Goal: Task Accomplishment & Management: Use online tool/utility

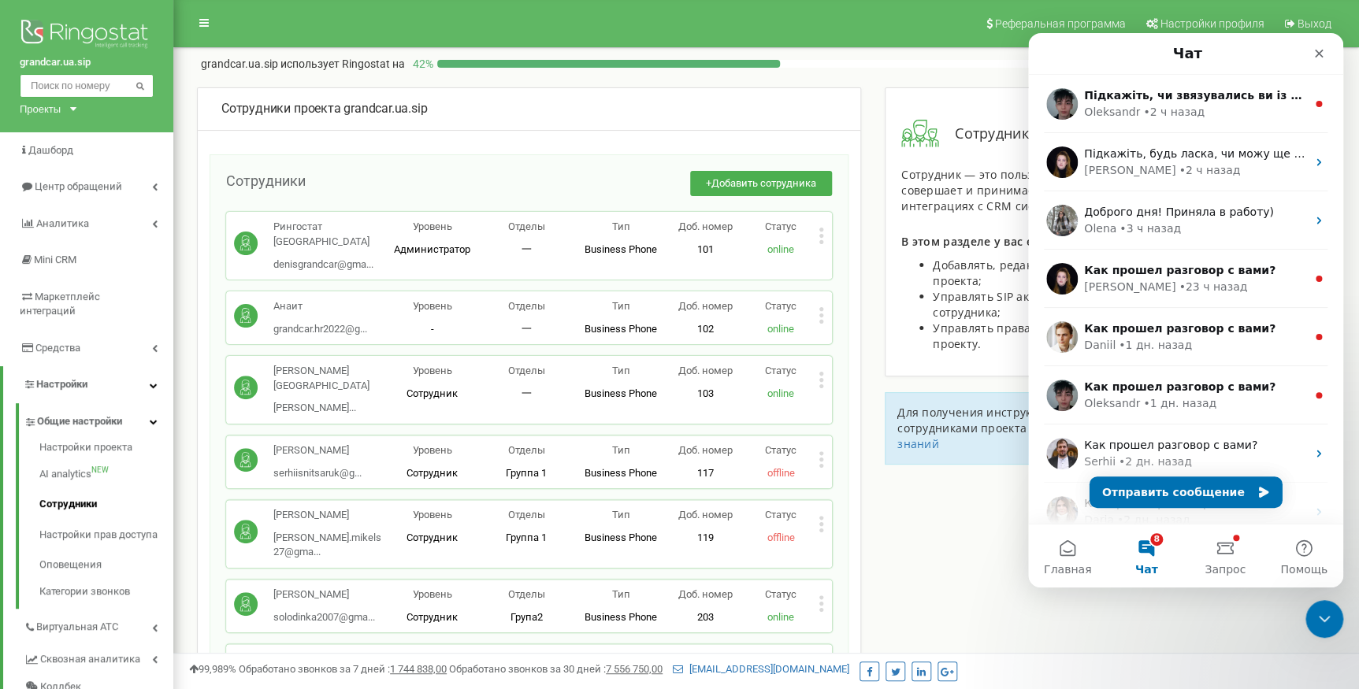
click at [78, 89] on input "text" at bounding box center [87, 86] width 134 height 24
paste input "380 97 798 5496"
type input "380 97 798 5496"
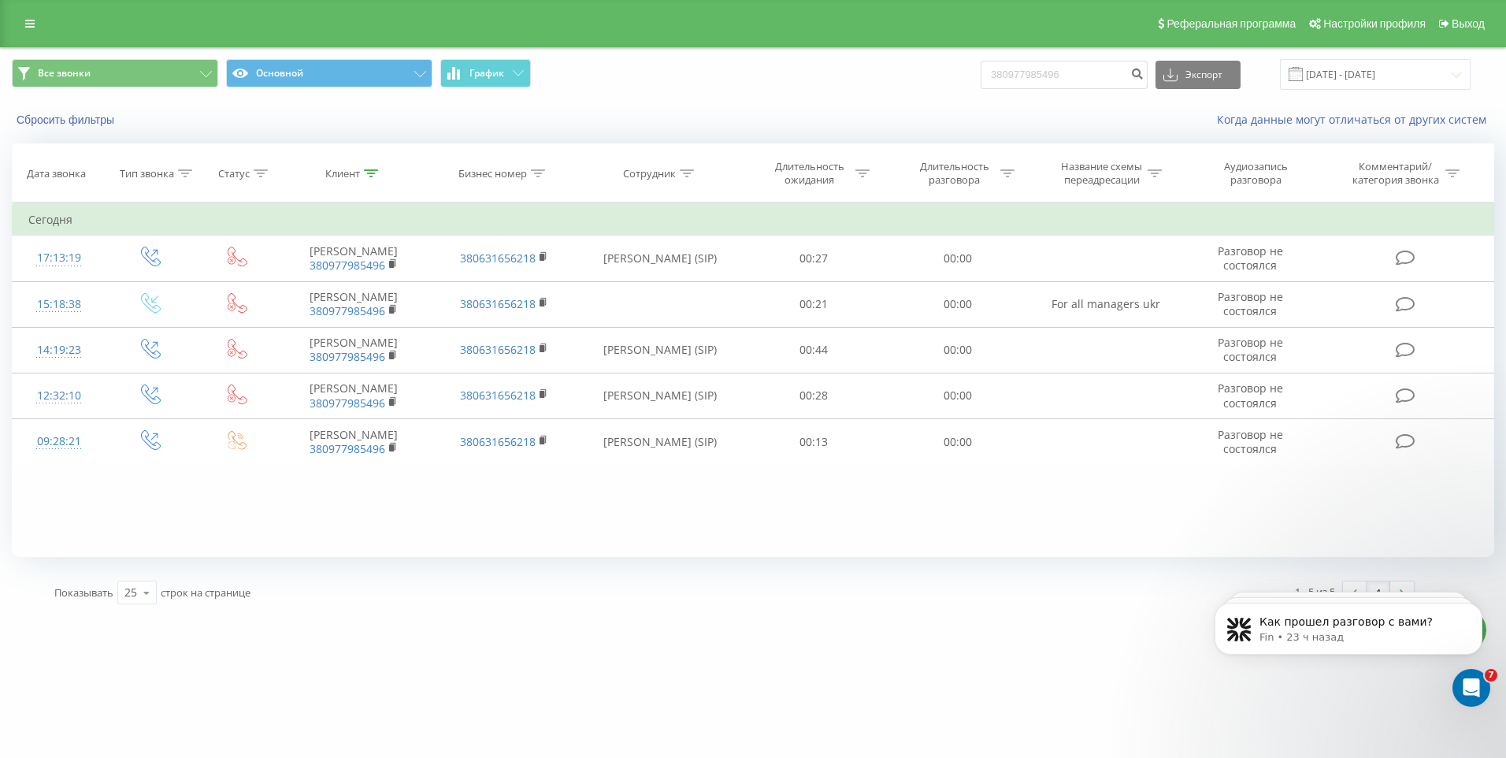
click at [25, 30] on link at bounding box center [30, 24] width 28 height 22
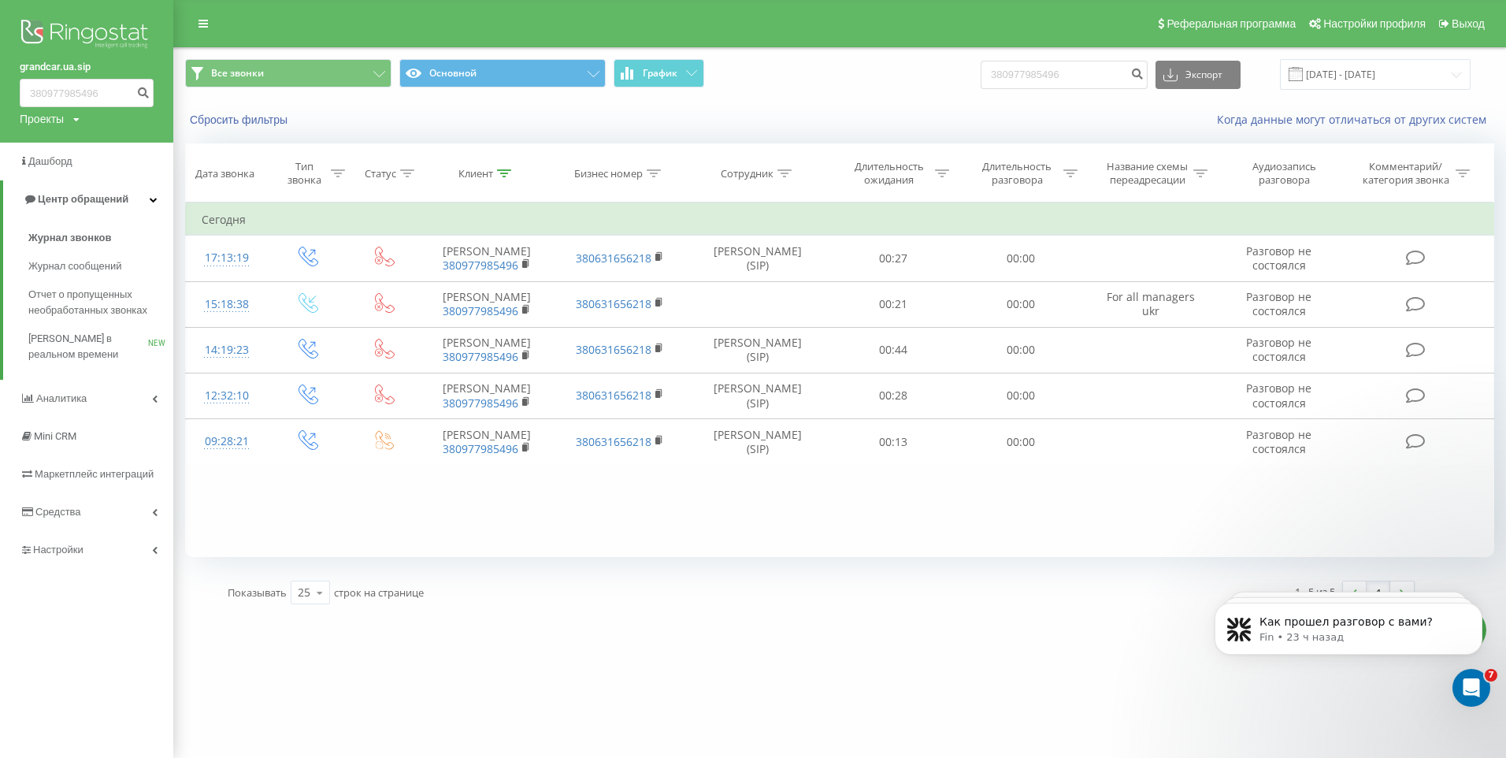
click at [74, 114] on div "Проекты grandcar.kz.sip grandcar.fmc.com grandcar.ua.sip grandcar.fmc.service g…" at bounding box center [50, 119] width 60 height 16
click at [97, 175] on link "[DOMAIN_NAME]" at bounding box center [79, 172] width 93 height 13
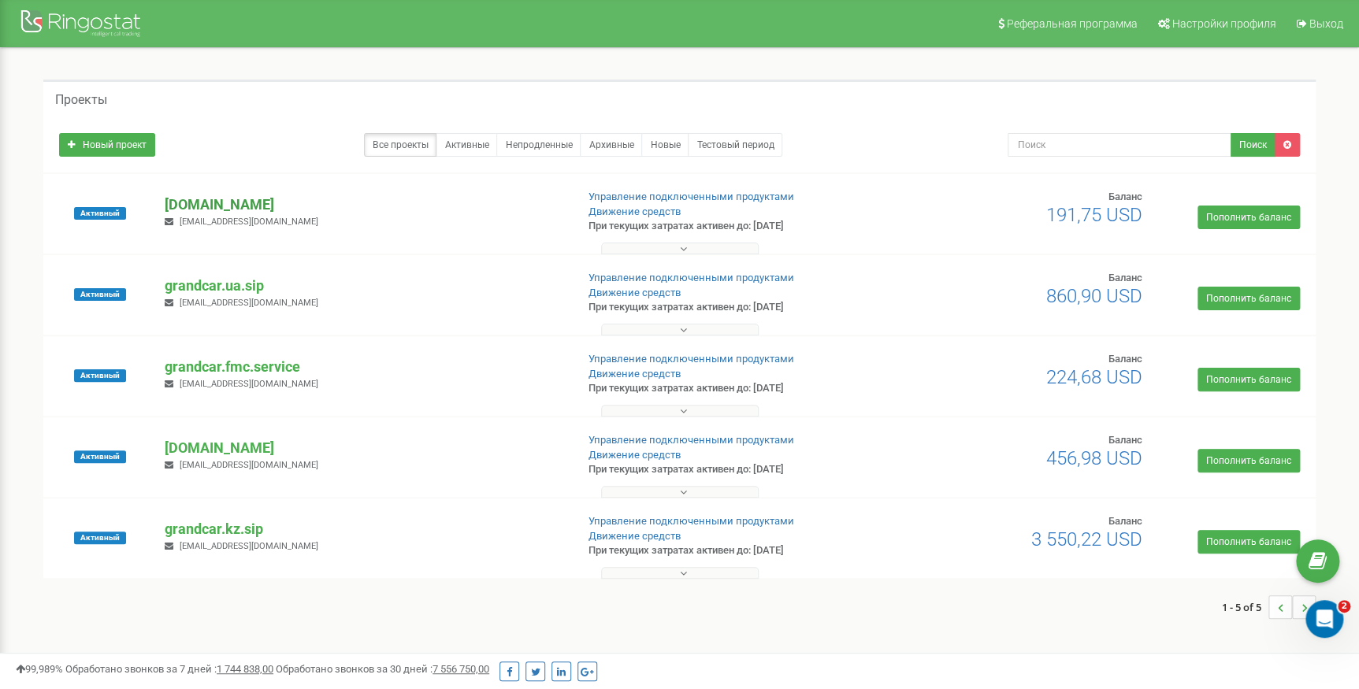
click at [260, 206] on p "[DOMAIN_NAME]" at bounding box center [364, 205] width 398 height 20
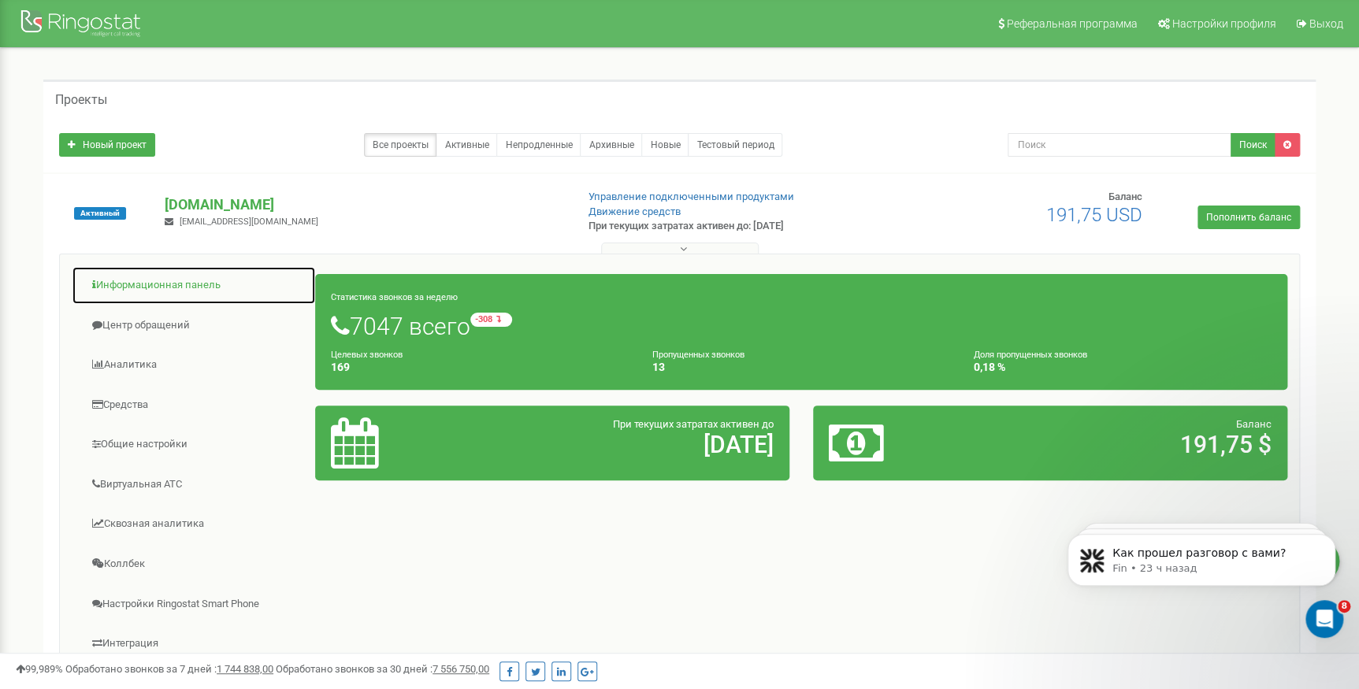
click at [148, 295] on link "Информационная панель" at bounding box center [194, 285] width 244 height 39
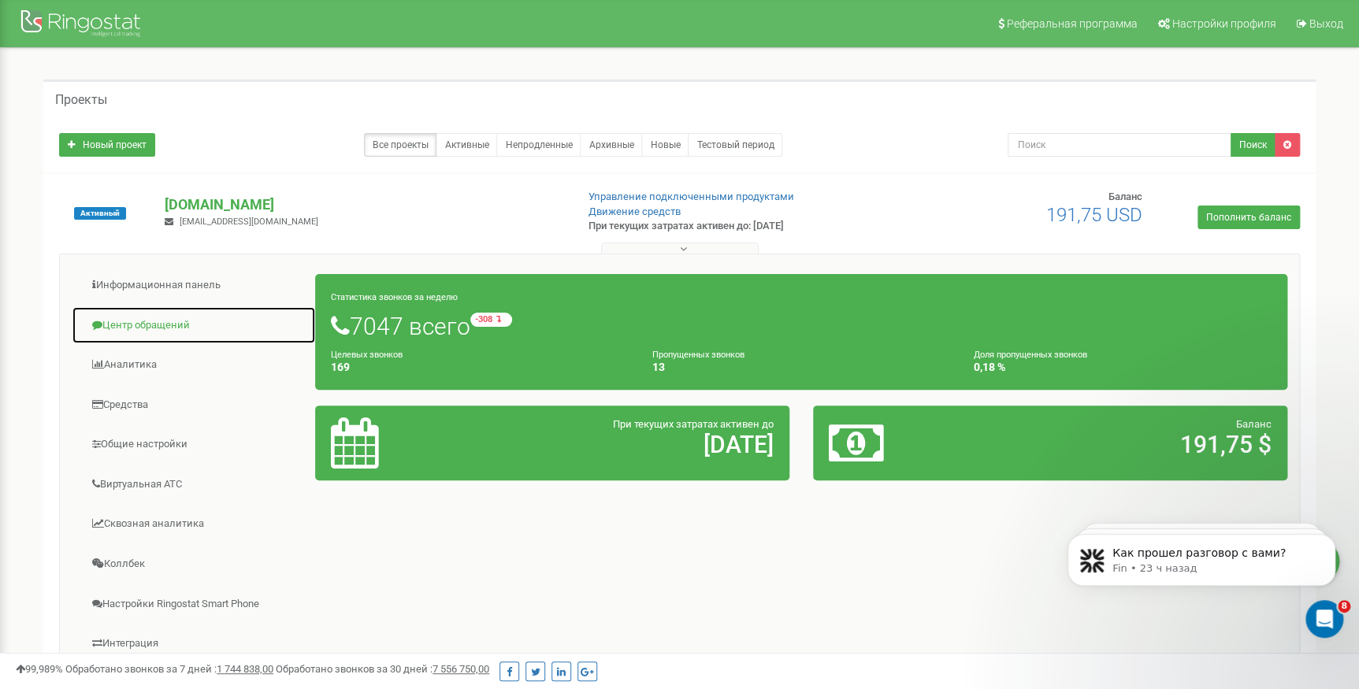
click at [148, 317] on link "Центр обращений" at bounding box center [194, 325] width 244 height 39
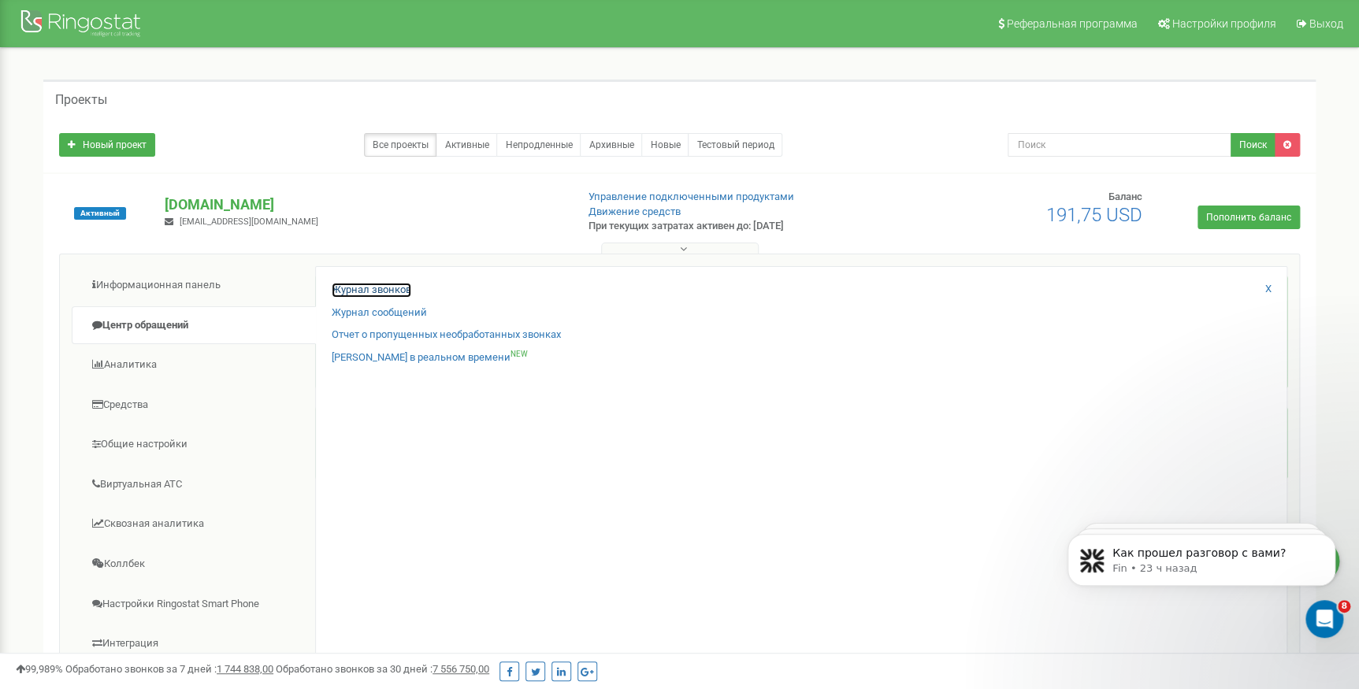
click at [375, 285] on link "Журнал звонков" at bounding box center [372, 290] width 80 height 15
drag, startPoint x: 1319, startPoint y: 626, endPoint x: 2597, endPoint y: 1220, distance: 1409.6
click at [1318, 627] on div "Открыть службу сообщений Intercom" at bounding box center [1323, 617] width 52 height 52
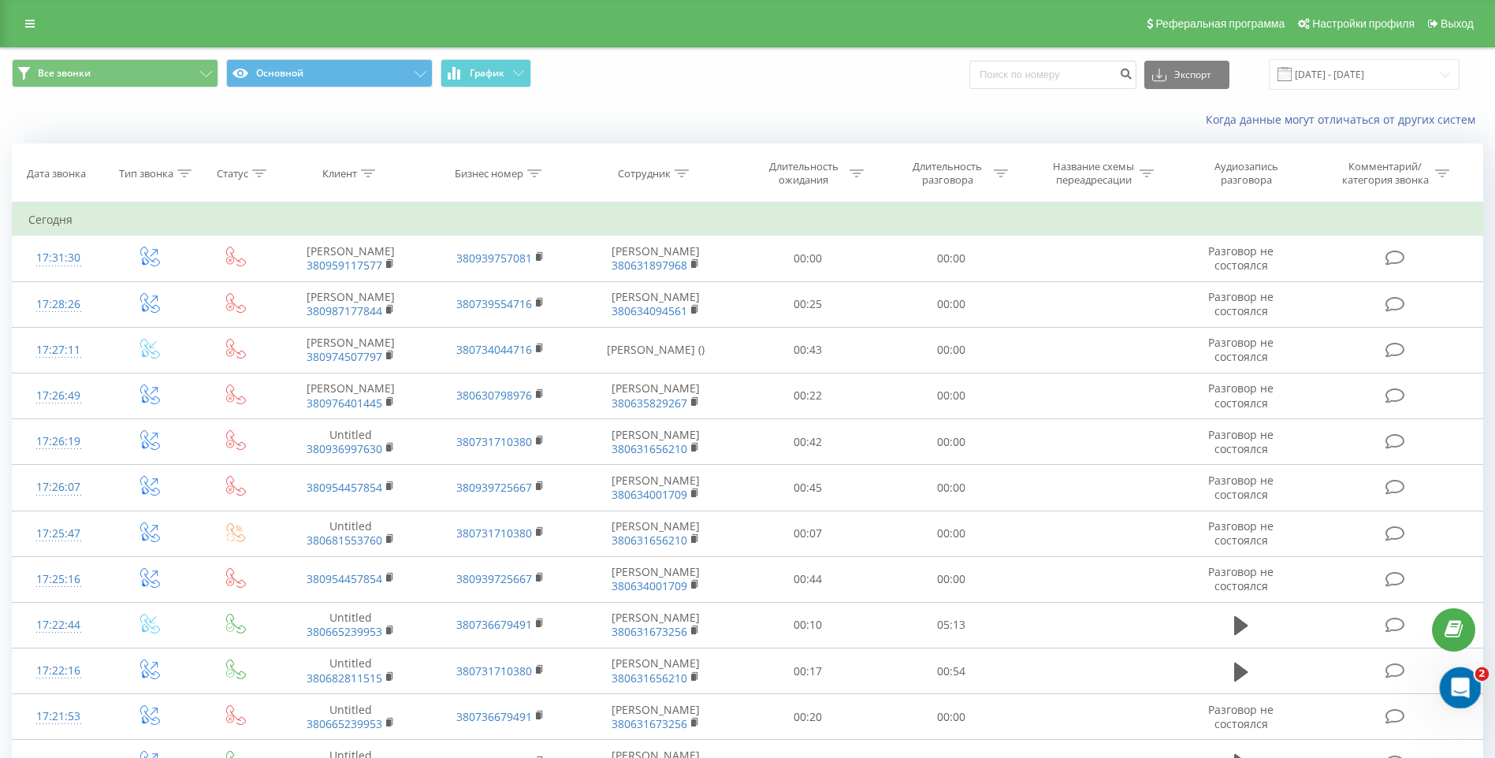
click at [1450, 670] on div "Открыть службу сообщений Intercom" at bounding box center [1458, 685] width 52 height 52
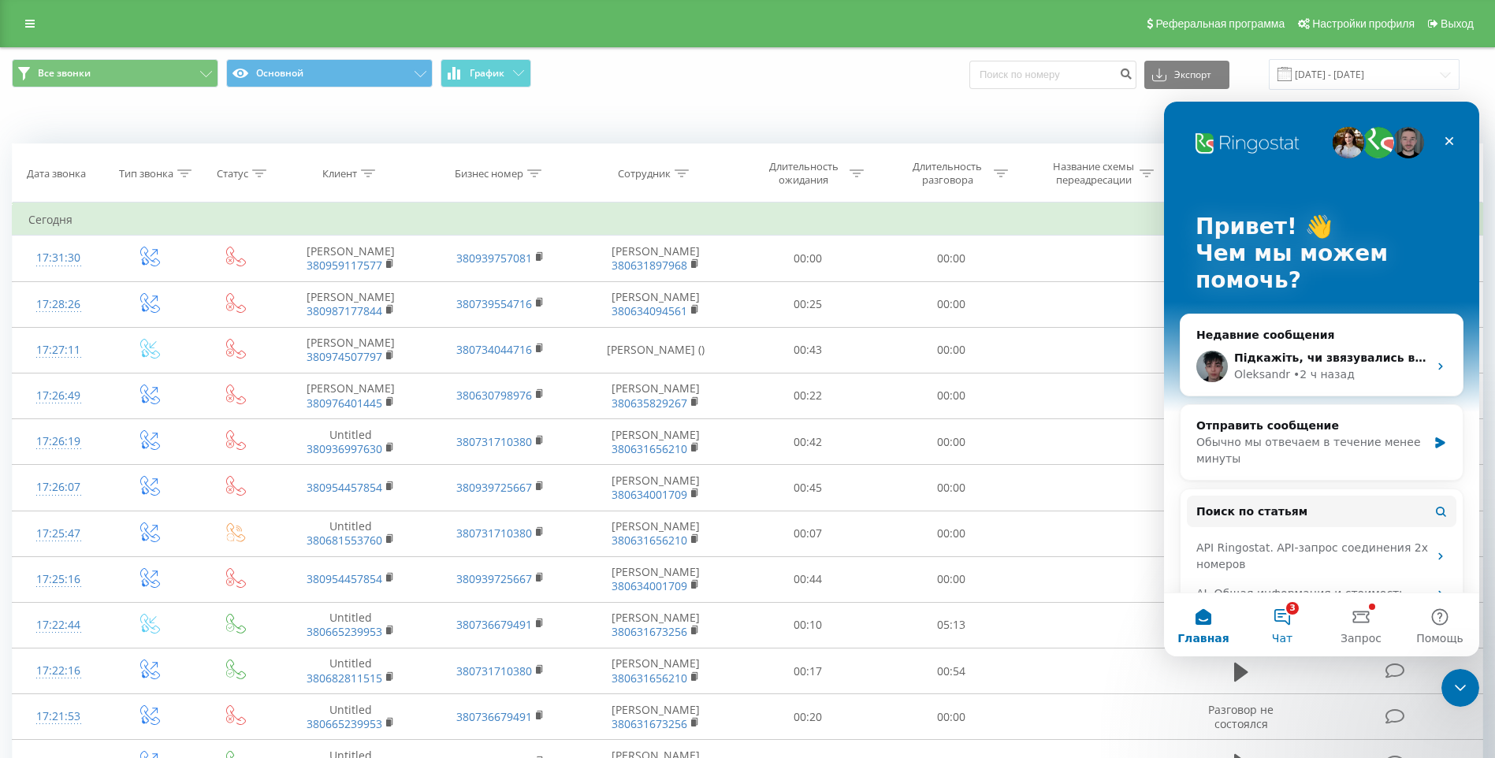
click at [1275, 628] on button "3 Чат" at bounding box center [1281, 624] width 79 height 63
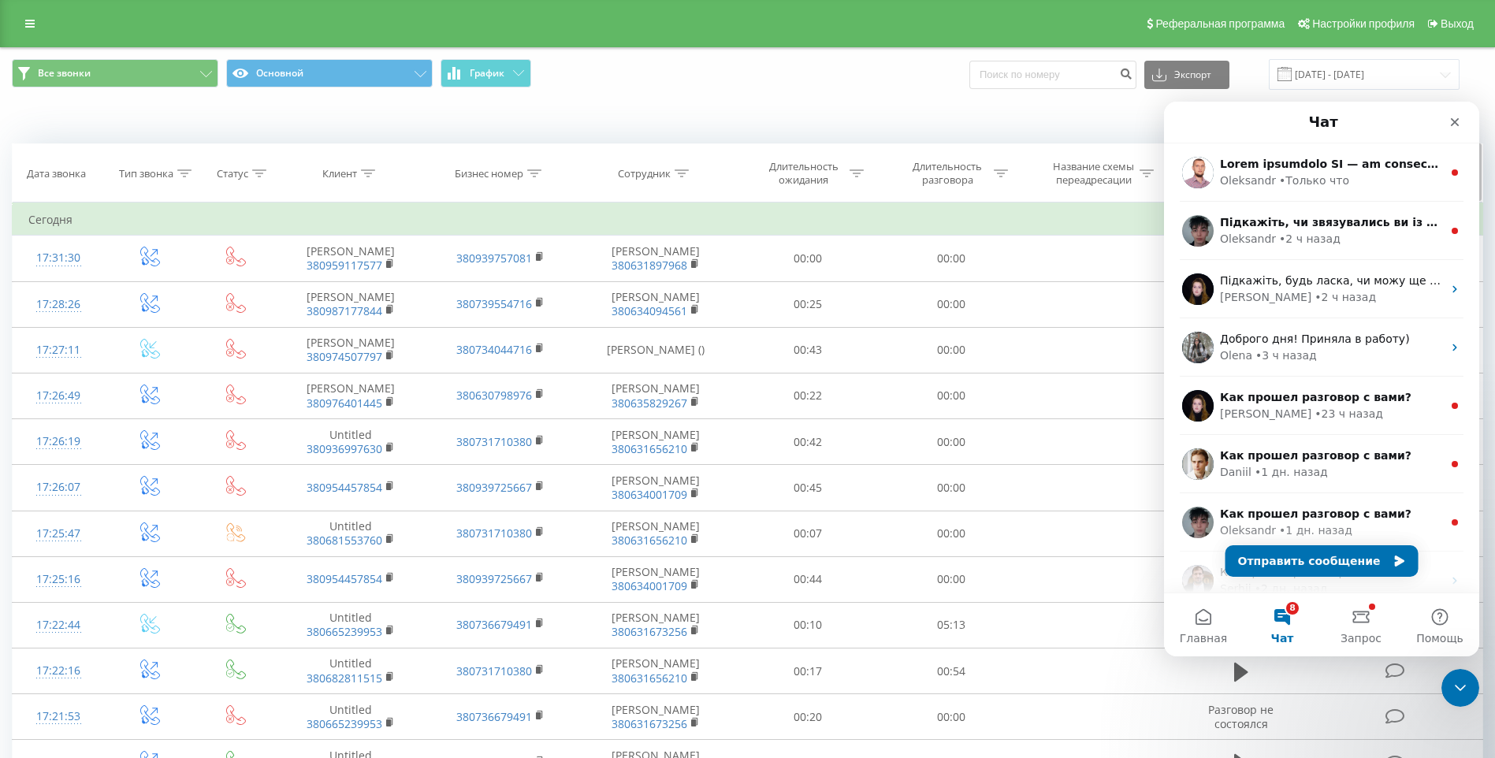
click at [543, 165] on th "Бизнес номер" at bounding box center [500, 173] width 150 height 58
click at [535, 169] on icon at bounding box center [535, 173] width 14 height 8
click at [507, 277] on input "text" at bounding box center [500, 287] width 139 height 28
paste input "380 97 798 5496"
click at [454, 286] on input "380 97 798 5496" at bounding box center [500, 287] width 139 height 28
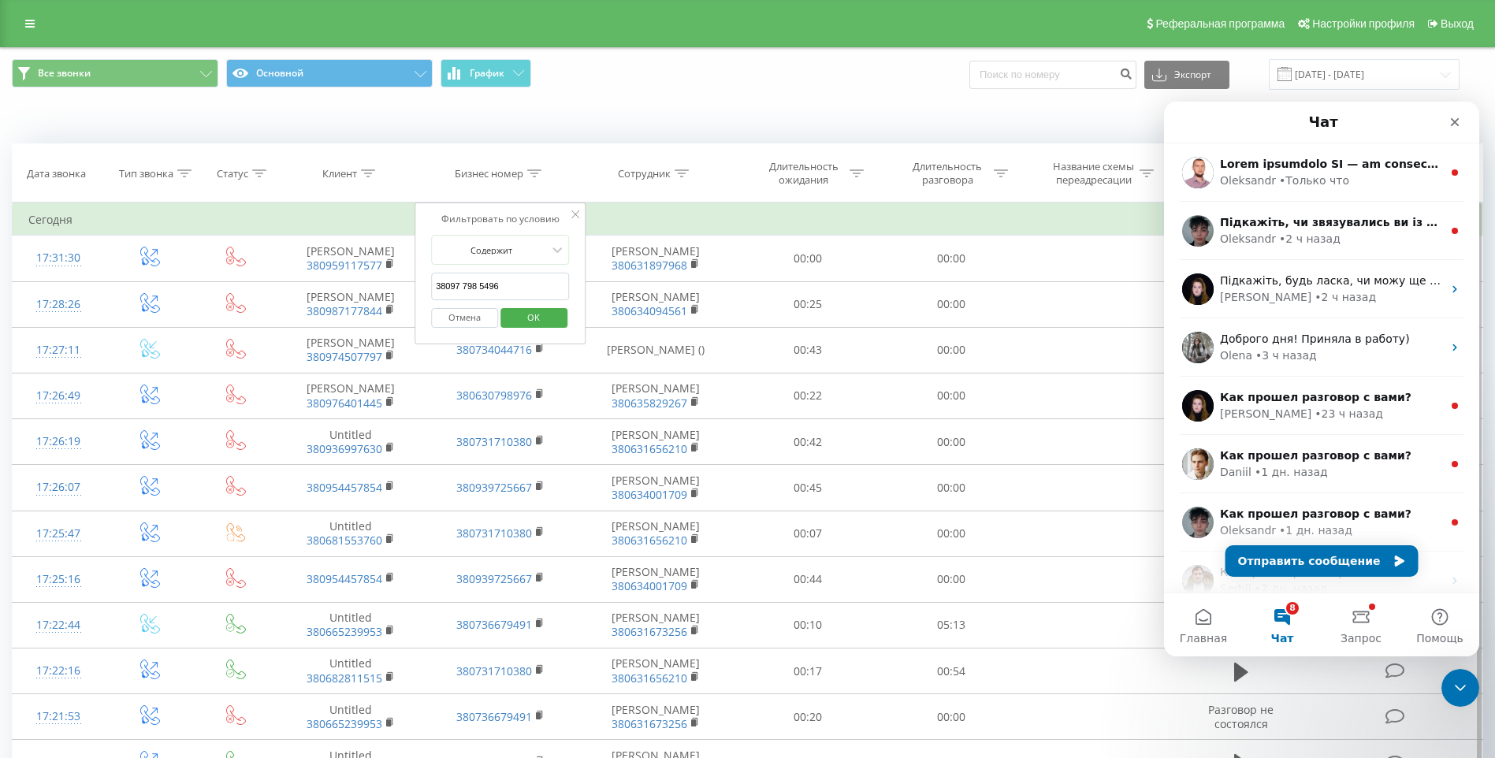
click at [462, 285] on input "38097 798 5496" at bounding box center [500, 287] width 139 height 28
click at [479, 284] on input "38097798 5496" at bounding box center [500, 287] width 139 height 28
type input "380977985496"
click at [533, 310] on span "OK" at bounding box center [533, 317] width 44 height 24
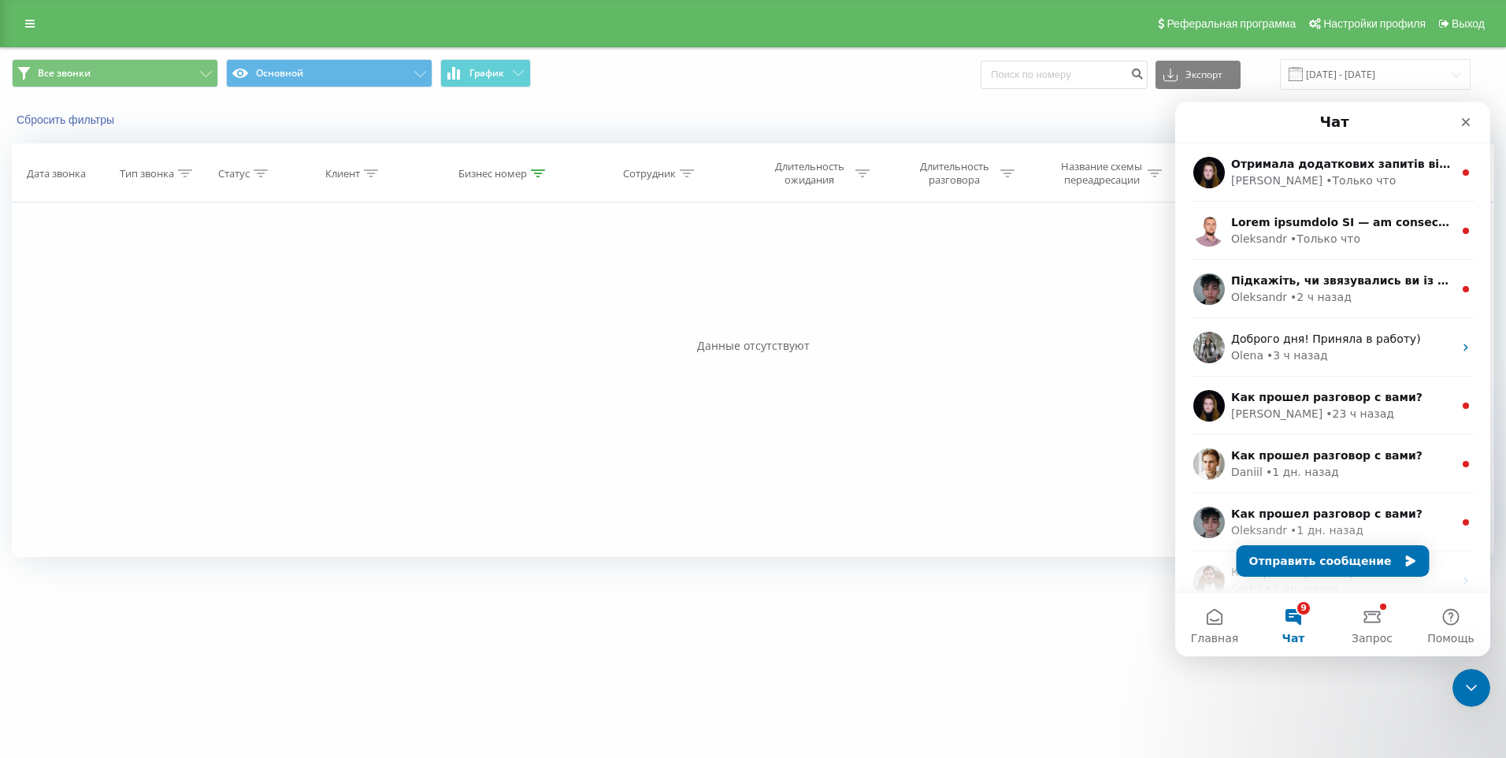
click at [23, 9] on div "Реферальная программа Настройки профиля Выход" at bounding box center [753, 23] width 1506 height 47
click at [26, 20] on icon at bounding box center [29, 23] width 9 height 11
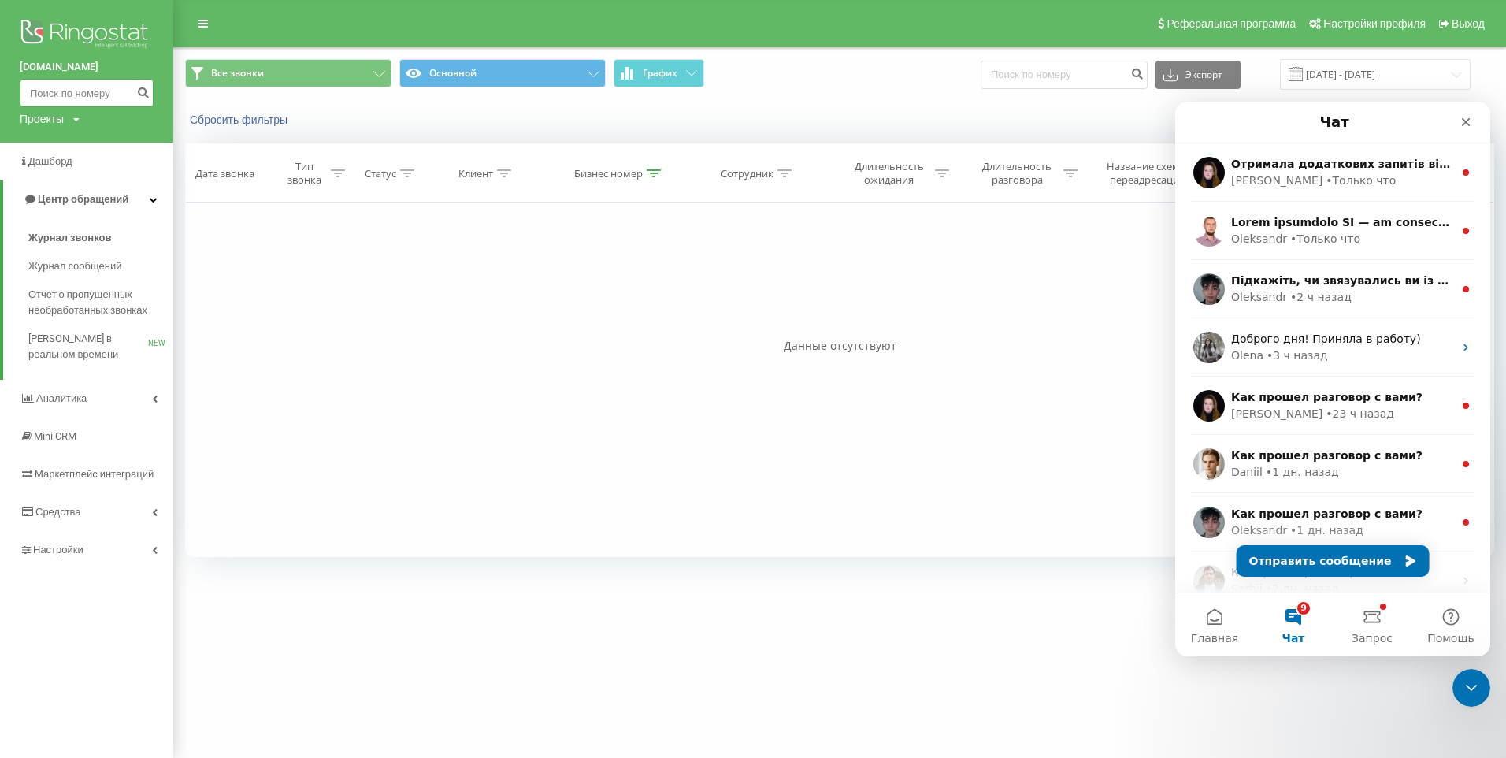
click at [68, 99] on input at bounding box center [87, 93] width 134 height 28
paste input "380 97 798 5496"
type input "380 97 798 5496"
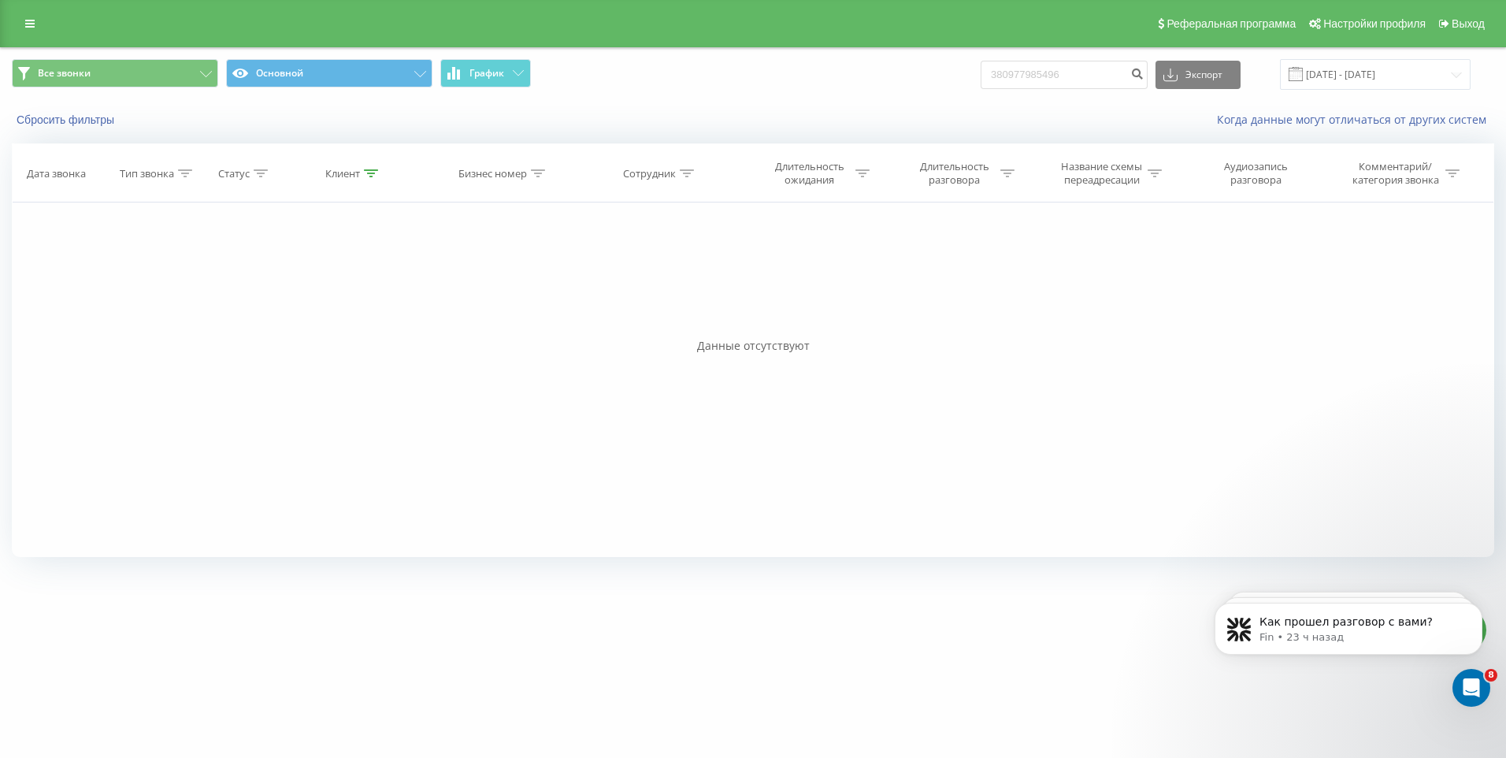
click at [42, 38] on div "Реферальная программа Настройки профиля Выход" at bounding box center [753, 23] width 1506 height 47
click at [41, 29] on link at bounding box center [30, 24] width 28 height 22
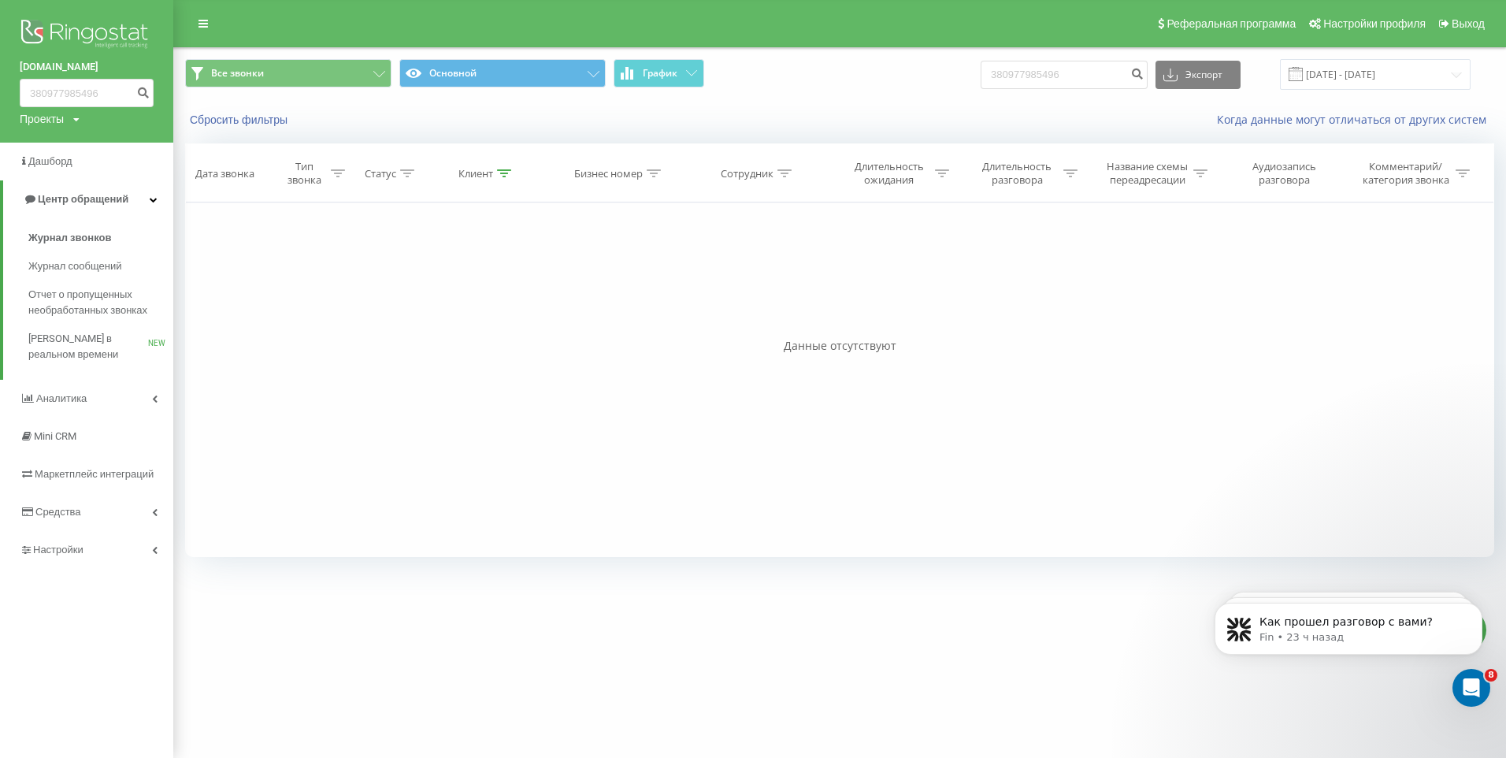
click at [69, 114] on div "Проекты grandcar.kz.sip [DOMAIN_NAME] [DOMAIN_NAME] [DOMAIN_NAME] [DOMAIN_NAME]" at bounding box center [50, 119] width 60 height 16
click at [93, 196] on link "grandcar.ua.sip" at bounding box center [79, 202] width 93 height 13
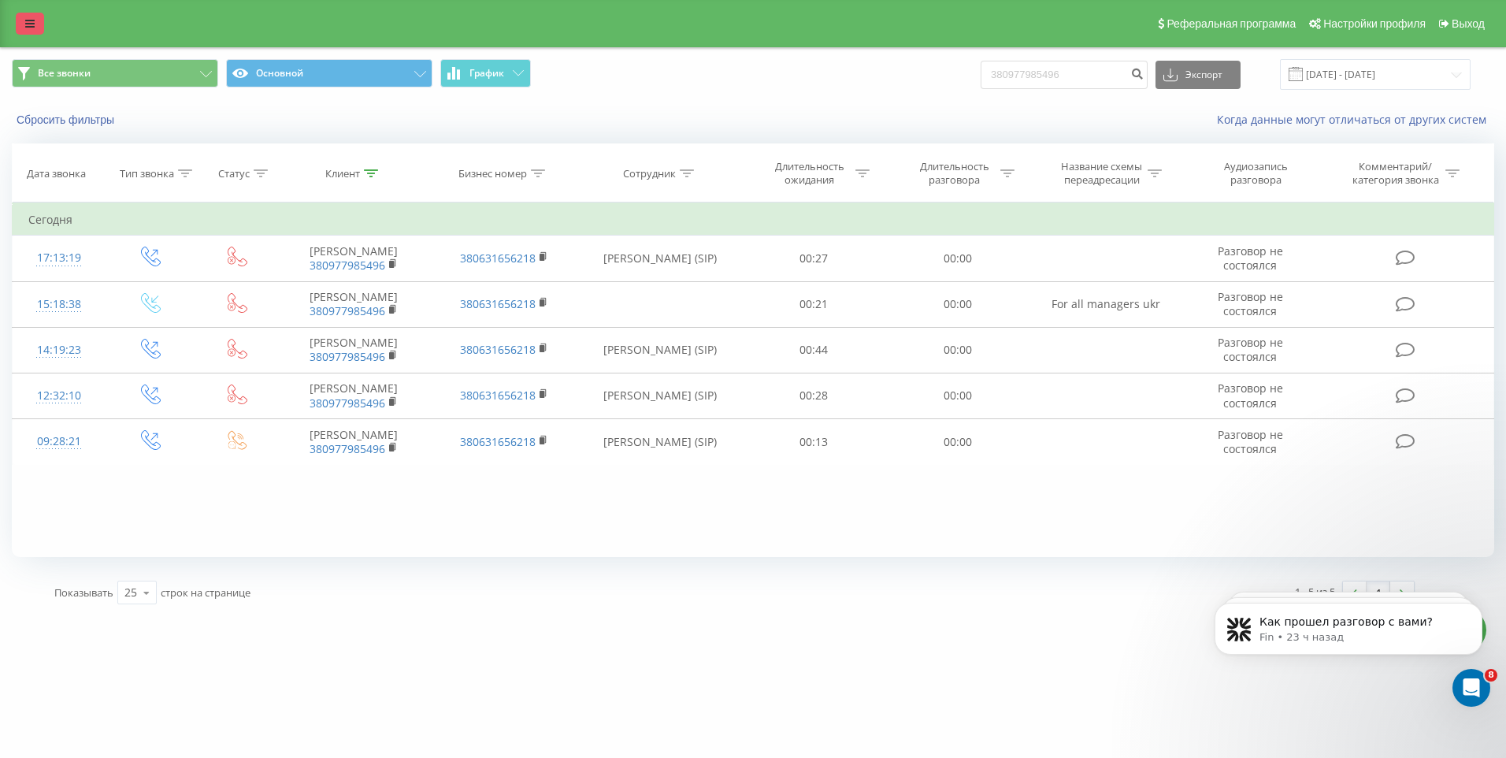
click at [37, 31] on link at bounding box center [30, 24] width 28 height 22
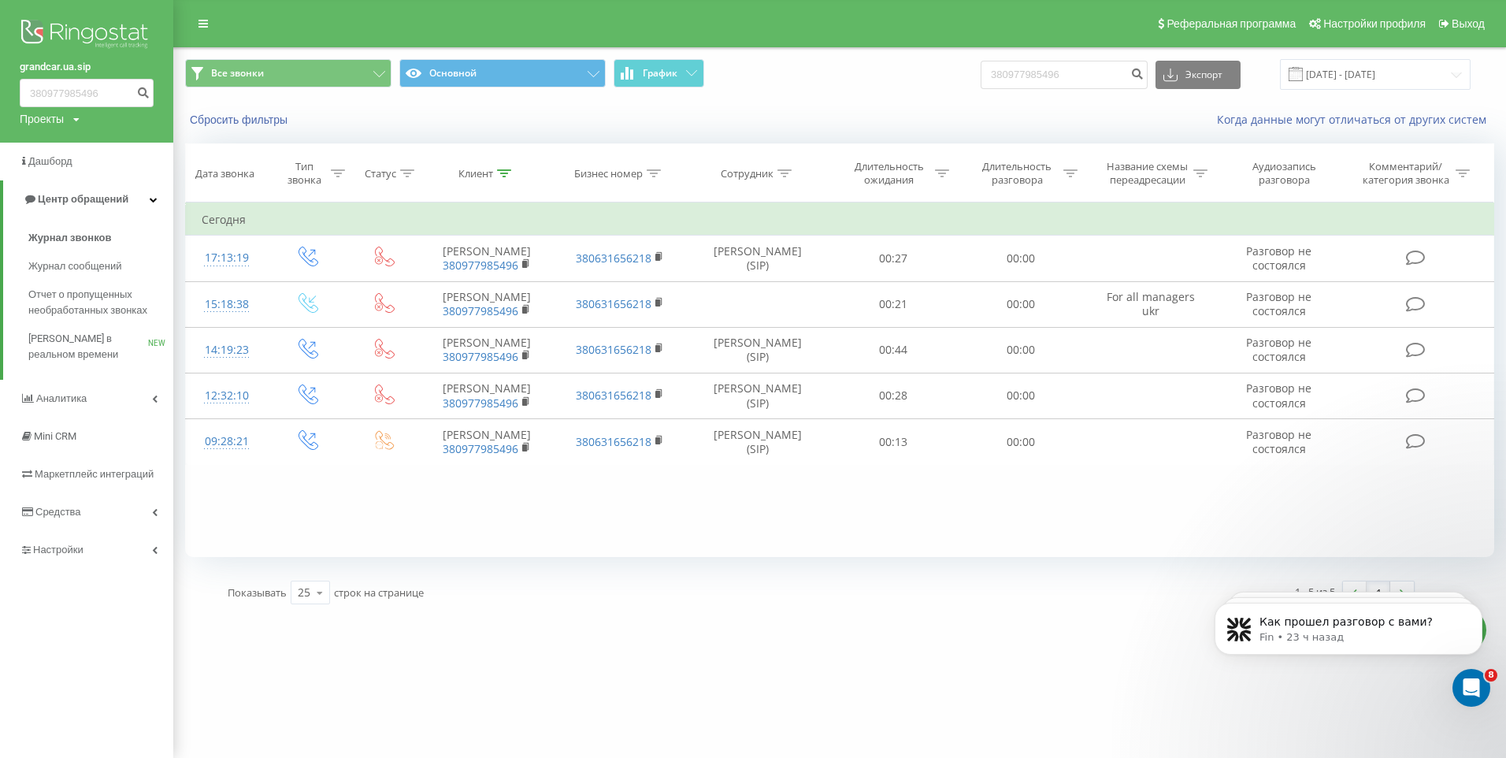
click at [80, 118] on icon at bounding box center [76, 119] width 6 height 9
click at [433, 609] on div "Показывать 25 10 25 50 100 строк на странице" at bounding box center [519, 593] width 605 height 46
click at [72, 541] on link "Настройки" at bounding box center [86, 550] width 173 height 38
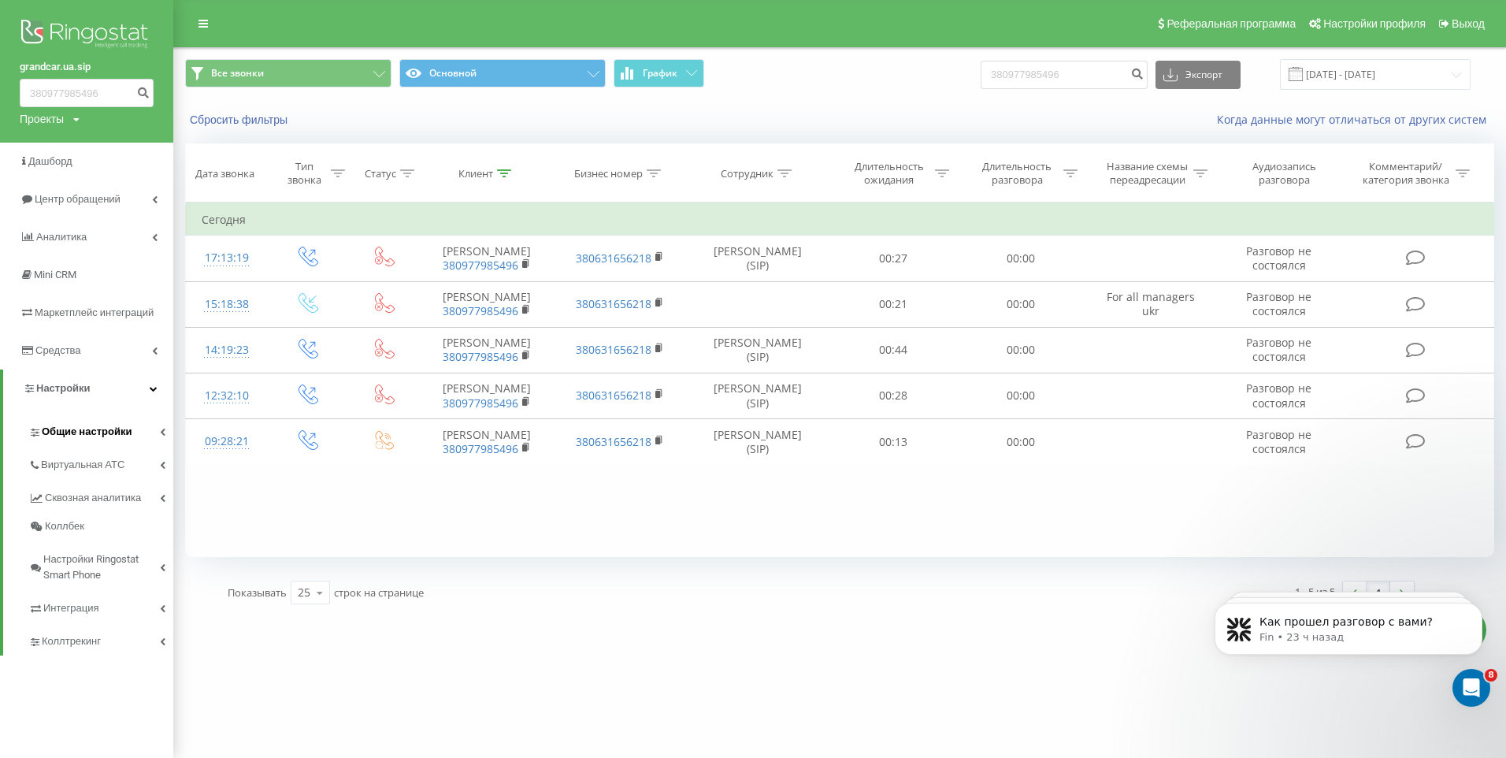
click at [86, 434] on span "Общие настройки" at bounding box center [87, 432] width 90 height 16
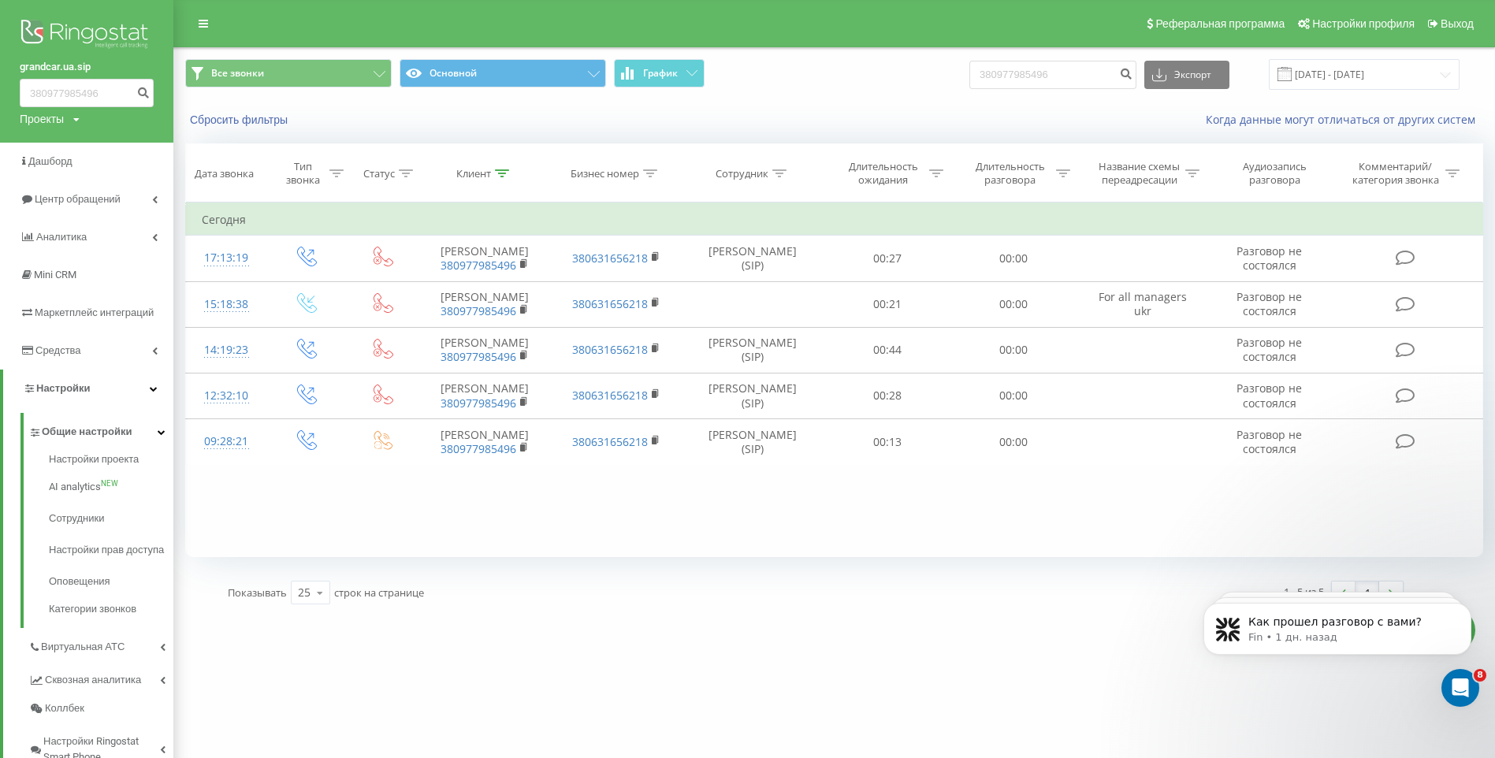
click at [66, 116] on div "Проекты grandcar.kz.sip grandcar.fmc.com grandcar.ua.sip grandcar.fmc.service g…" at bounding box center [50, 119] width 60 height 16
click at [102, 254] on div "[DOMAIN_NAME]" at bounding box center [79, 262] width 118 height 30
click at [74, 124] on div "Проекты grandcar.kz.sip grandcar.fmc.com grandcar.ua.sip grandcar.fmc.service g…" at bounding box center [50, 119] width 60 height 16
click at [89, 253] on div "[DOMAIN_NAME]" at bounding box center [79, 262] width 118 height 30
click at [76, 122] on icon at bounding box center [76, 119] width 6 height 9
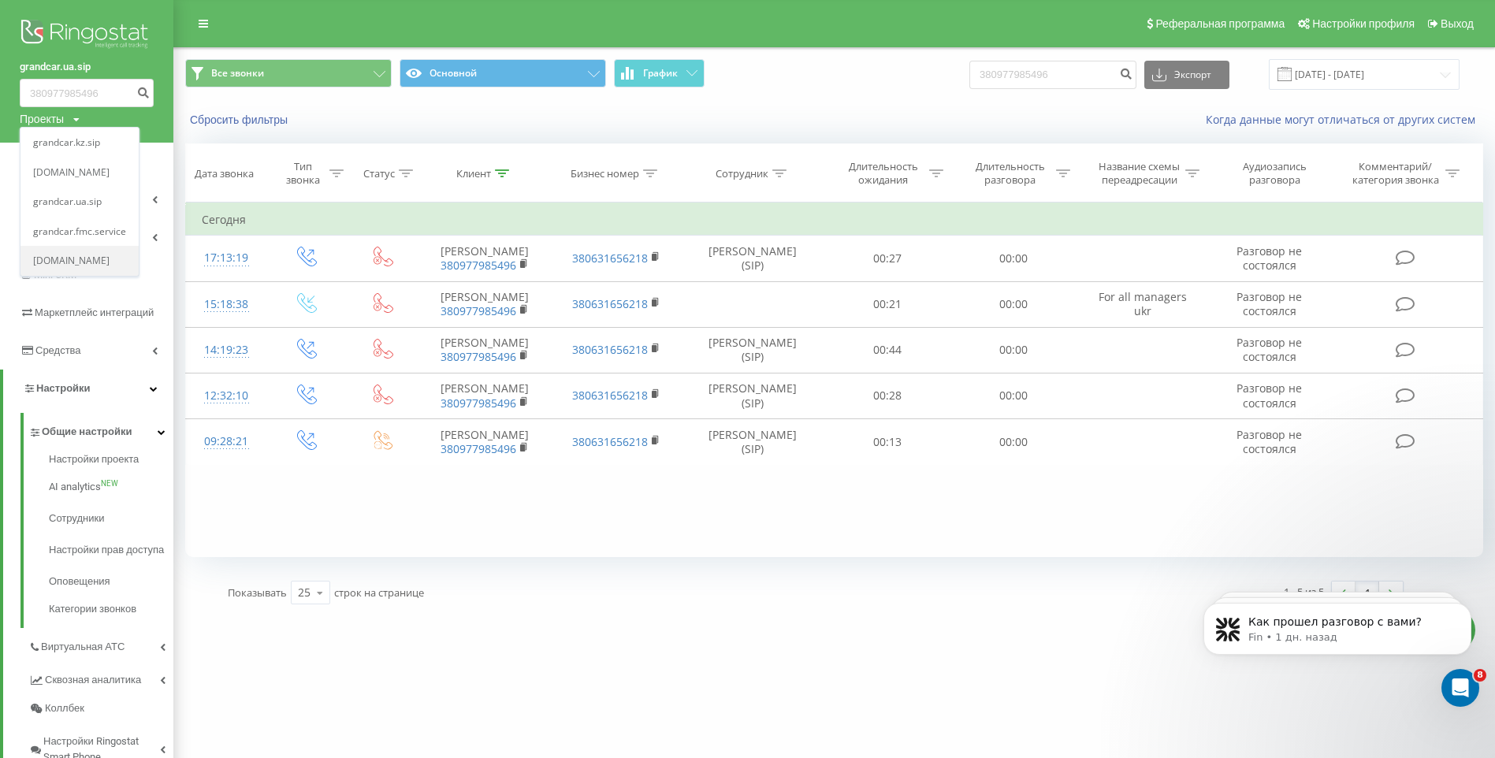
click at [89, 257] on link "[DOMAIN_NAME]" at bounding box center [79, 261] width 93 height 13
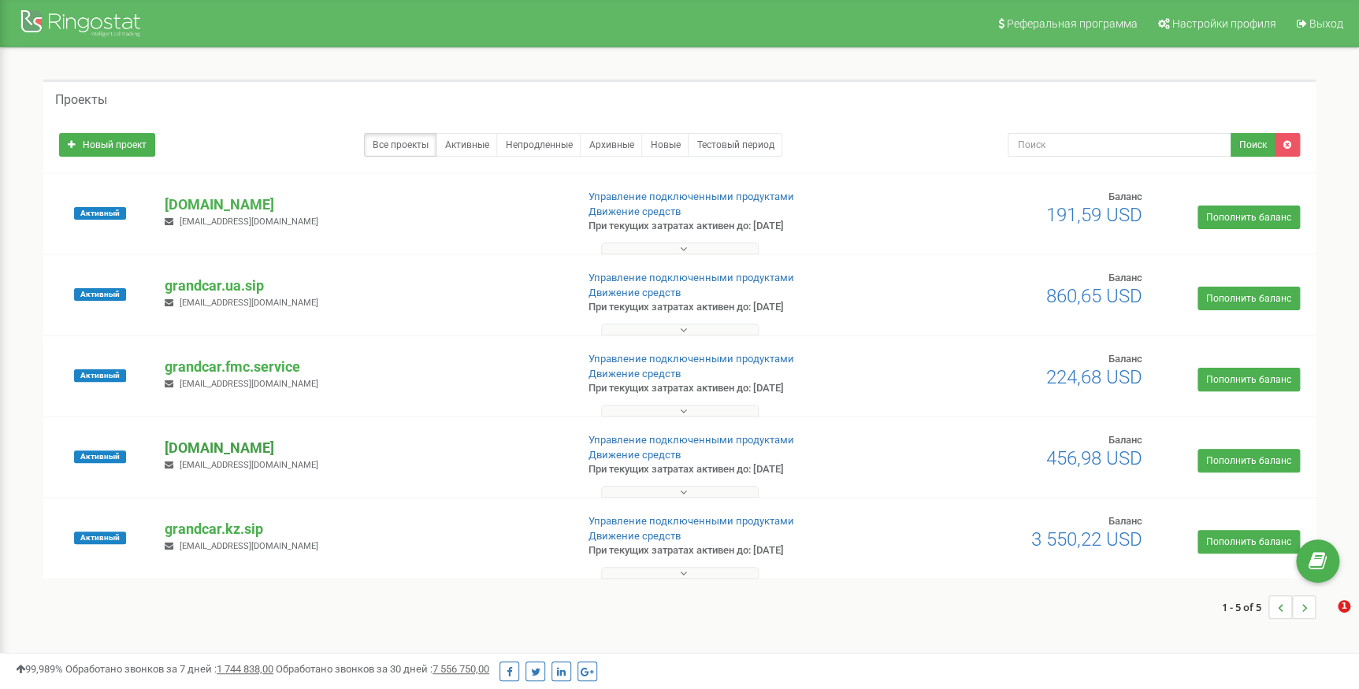
click at [254, 450] on p "[DOMAIN_NAME]" at bounding box center [364, 448] width 398 height 20
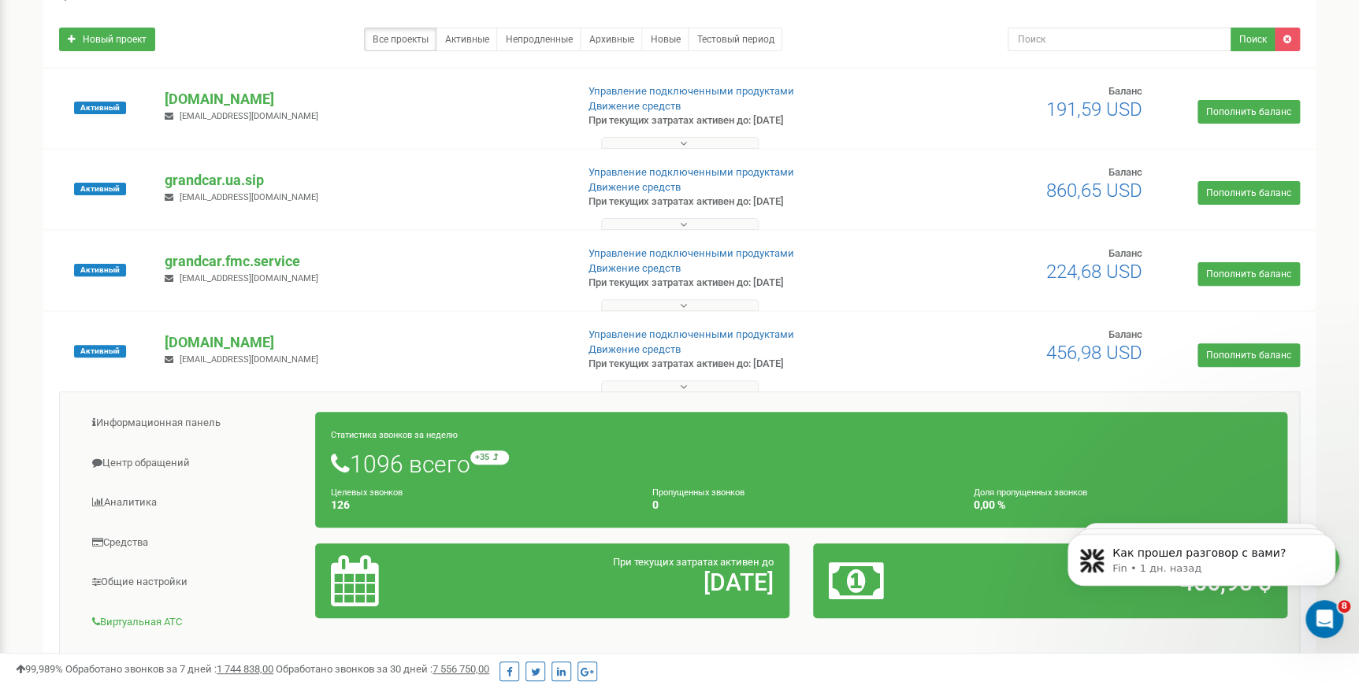
scroll to position [214, 0]
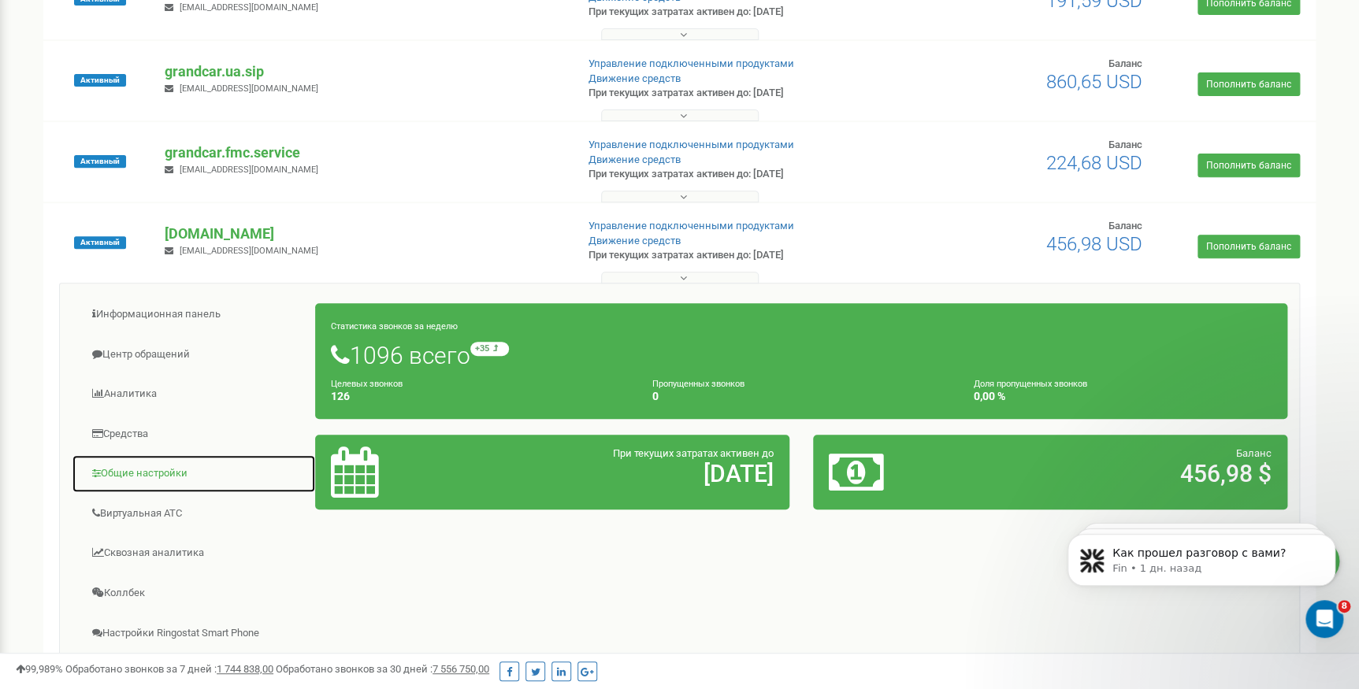
click at [134, 465] on link "Общие настройки" at bounding box center [194, 474] width 244 height 39
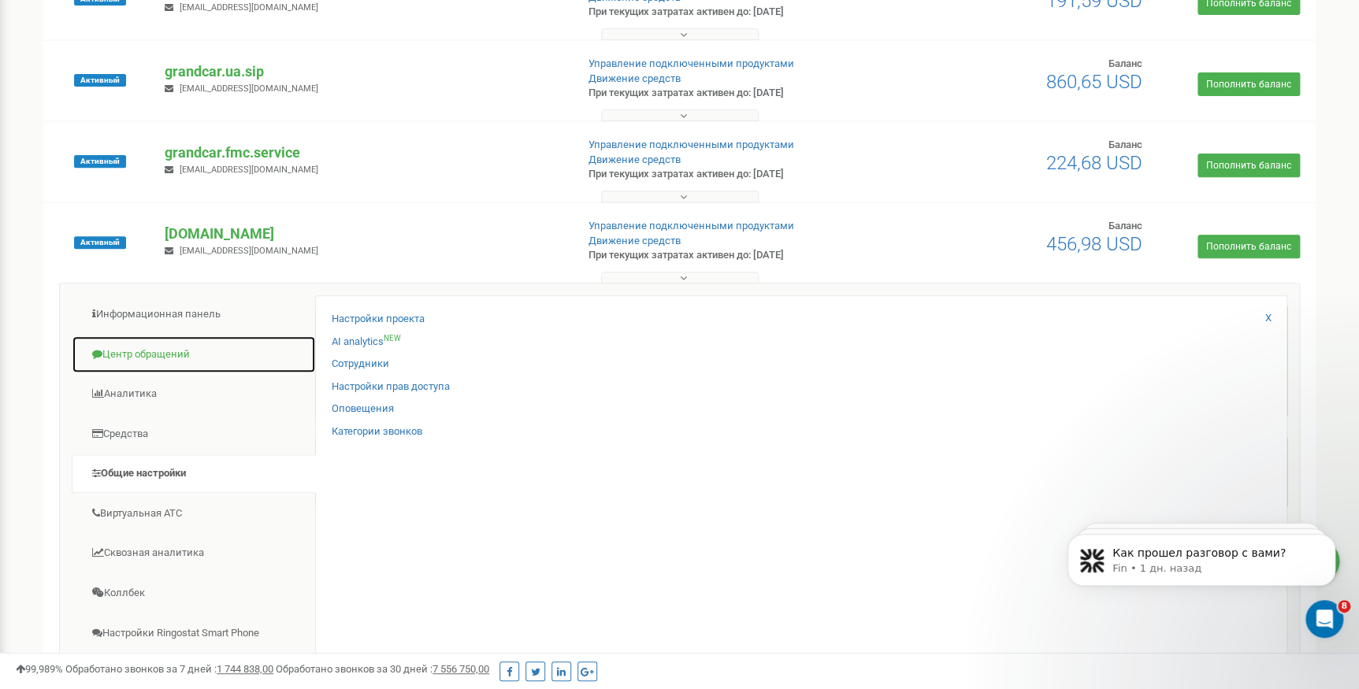
click at [118, 355] on link "Центр обращений" at bounding box center [194, 355] width 244 height 39
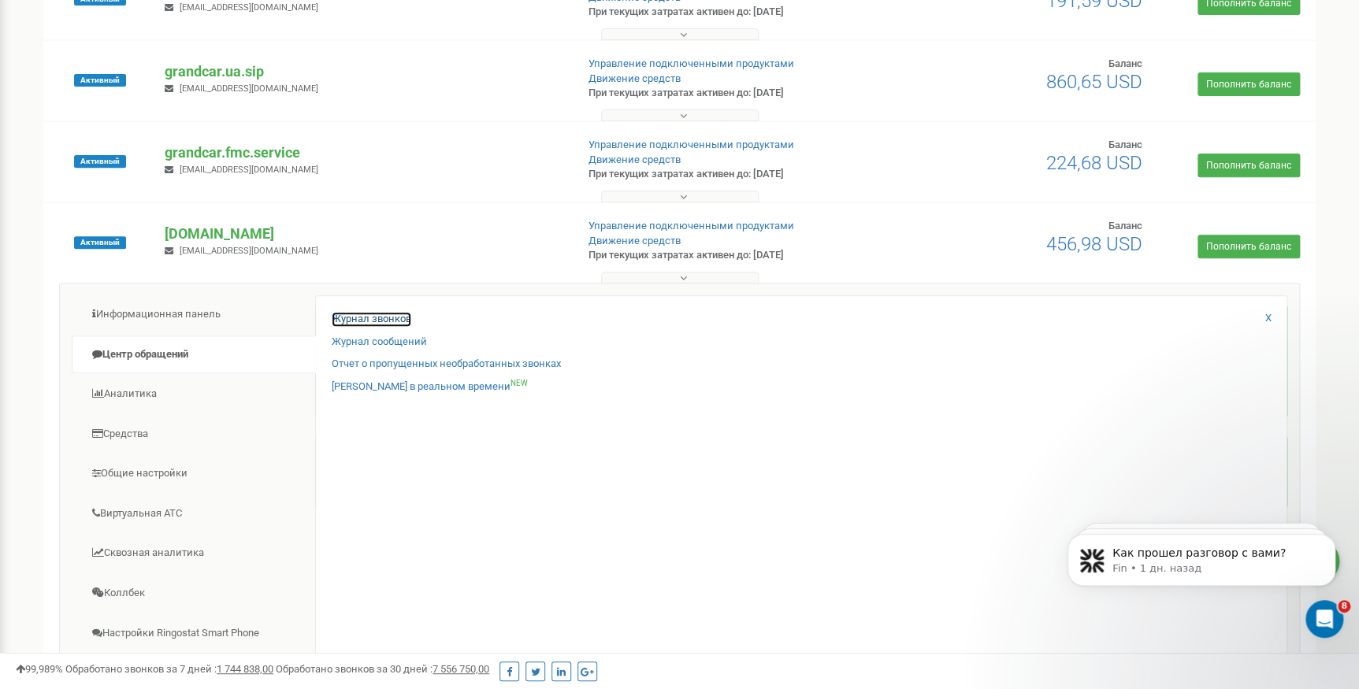
click at [373, 319] on link "Журнал звонков" at bounding box center [372, 319] width 80 height 15
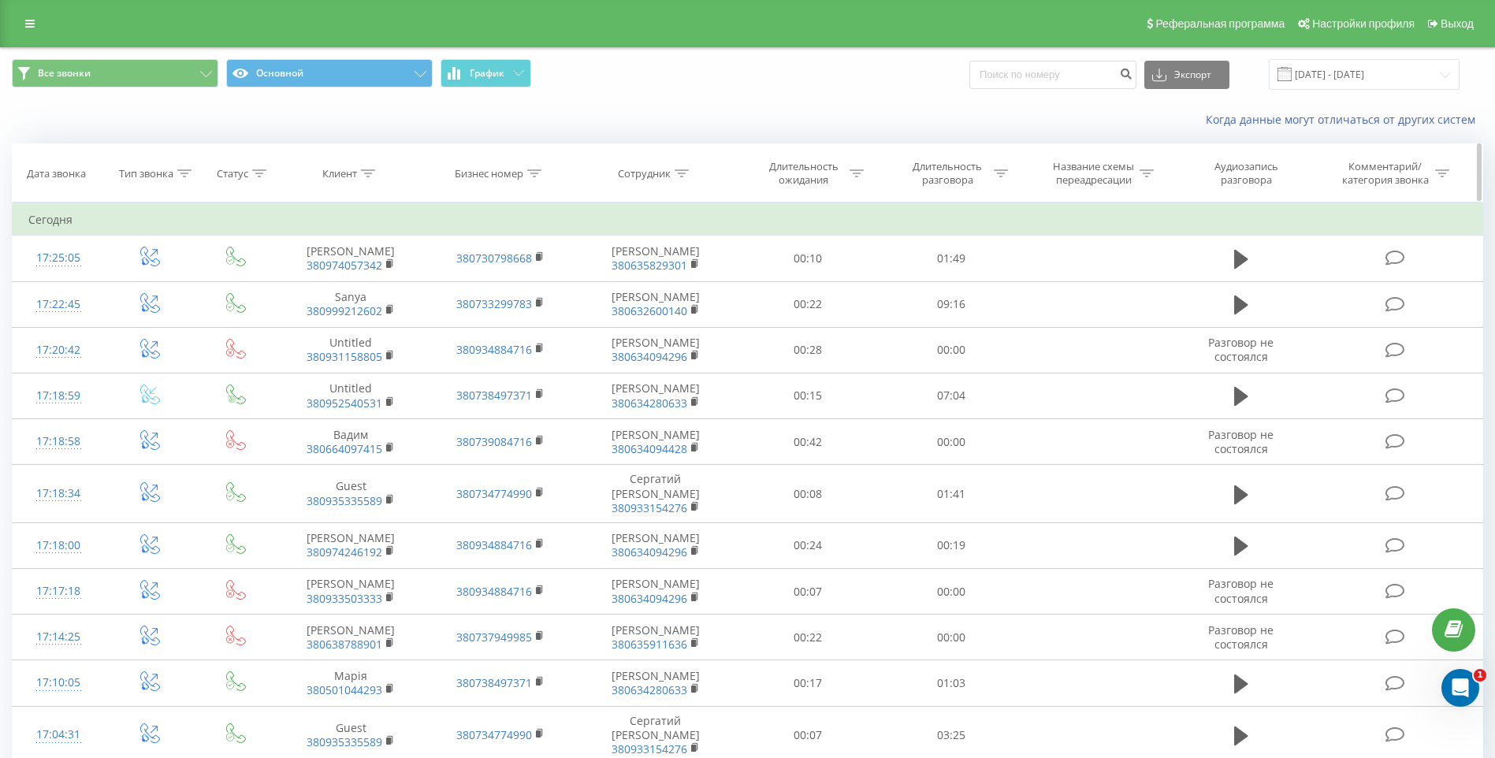
click at [532, 169] on icon at bounding box center [534, 173] width 14 height 8
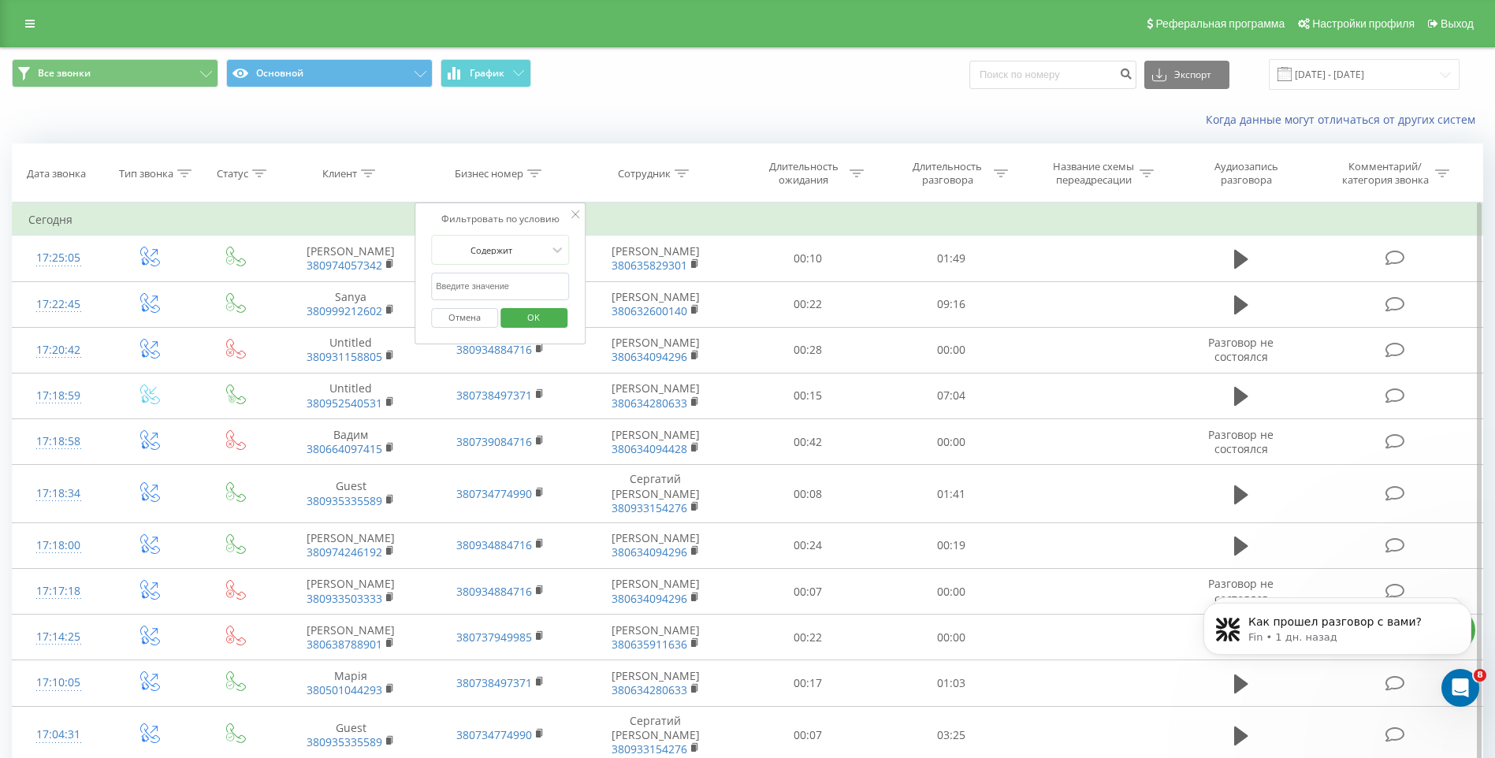
click at [496, 283] on input "text" at bounding box center [500, 287] width 139 height 28
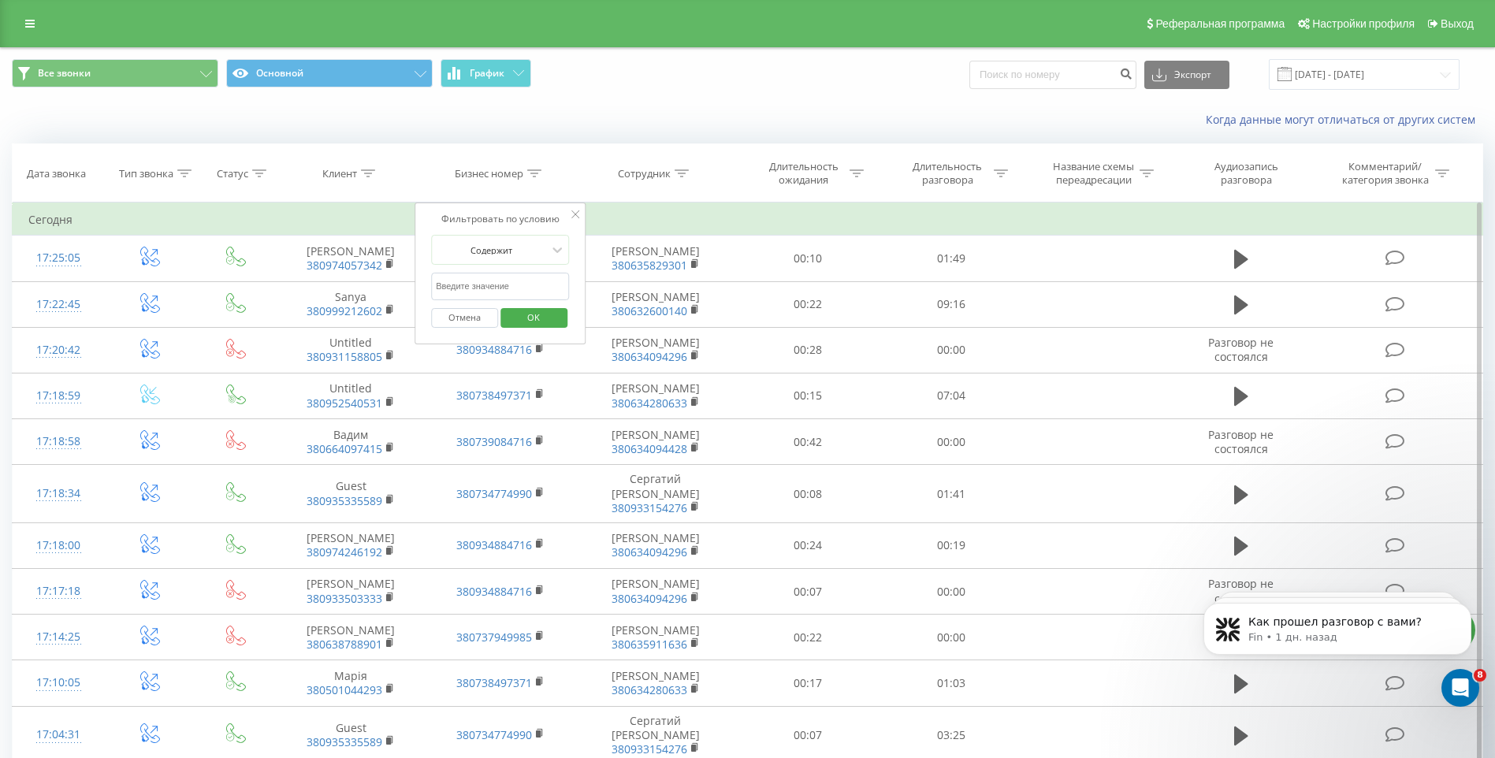
paste input "380 97 798 5496"
click at [455, 284] on input "380 97 798 5496" at bounding box center [500, 287] width 139 height 28
click at [454, 284] on input "380 97 798 5496" at bounding box center [500, 287] width 139 height 28
click at [463, 284] on input "38097 798 5496" at bounding box center [500, 287] width 139 height 28
click at [478, 284] on input "38097798 5496" at bounding box center [500, 287] width 139 height 28
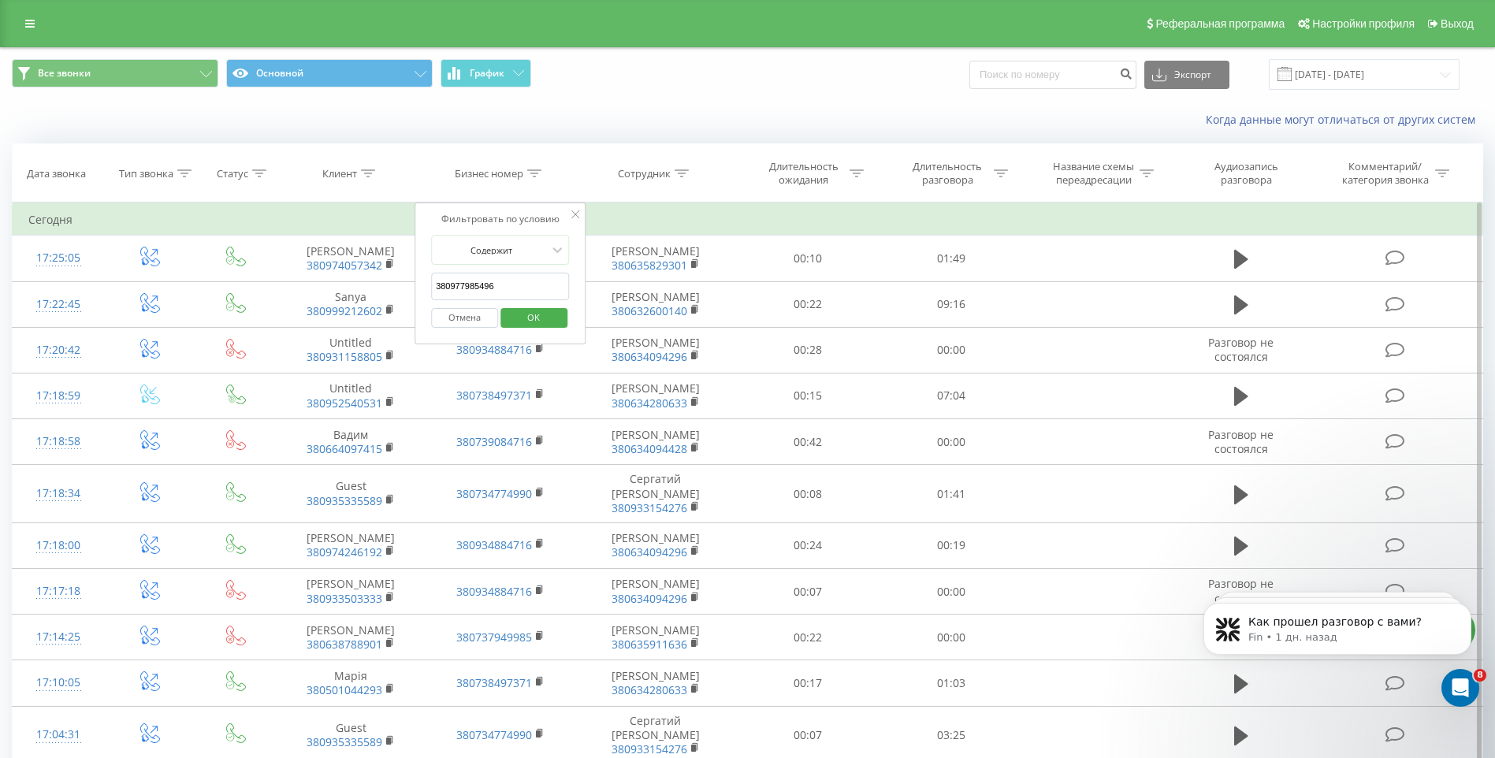
type input "380977985496"
click at [523, 308] on span "OK" at bounding box center [533, 317] width 44 height 24
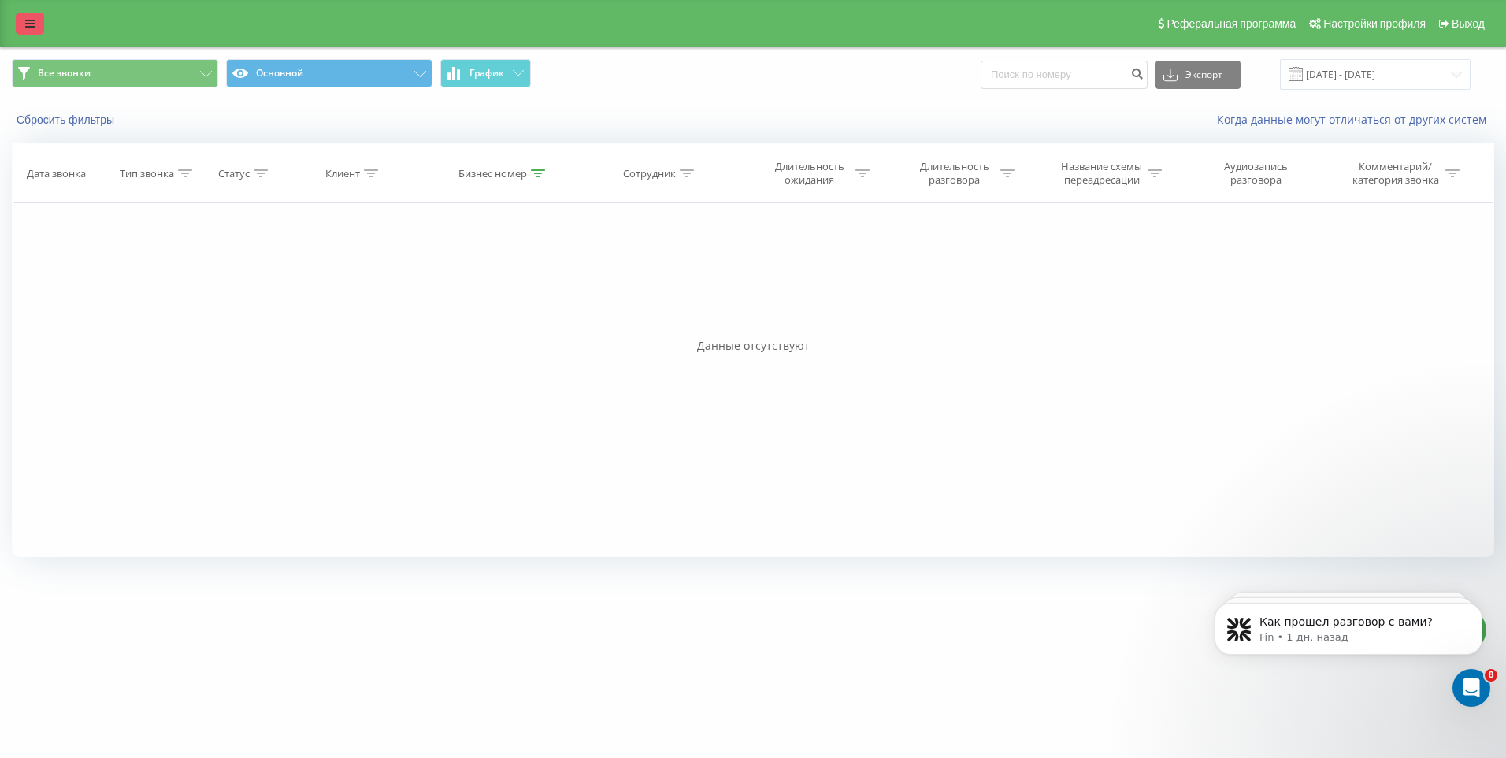
click at [33, 14] on link at bounding box center [30, 24] width 28 height 22
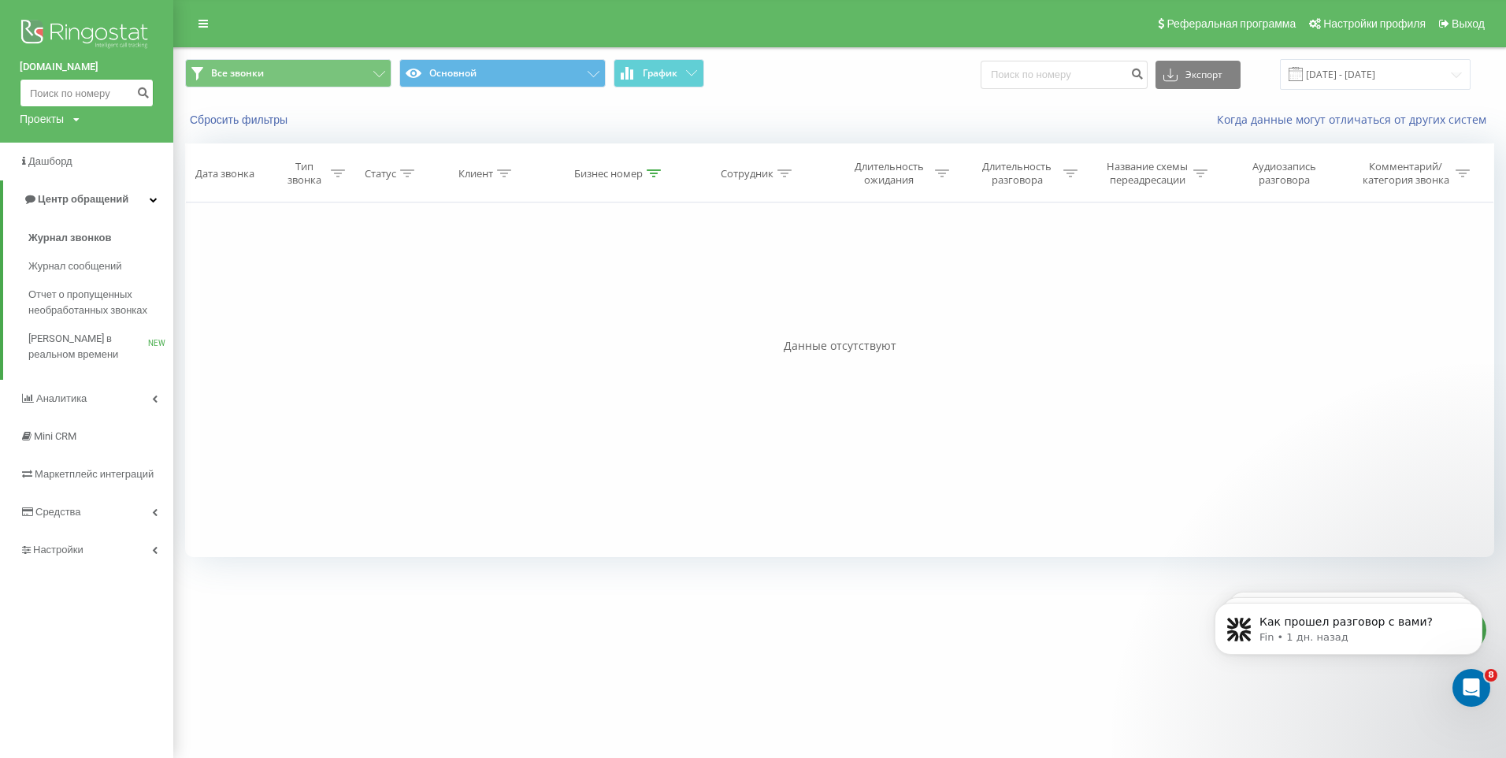
click at [102, 95] on input at bounding box center [87, 93] width 134 height 28
paste input "380 97 798 5496"
type input "380 97 798 5496"
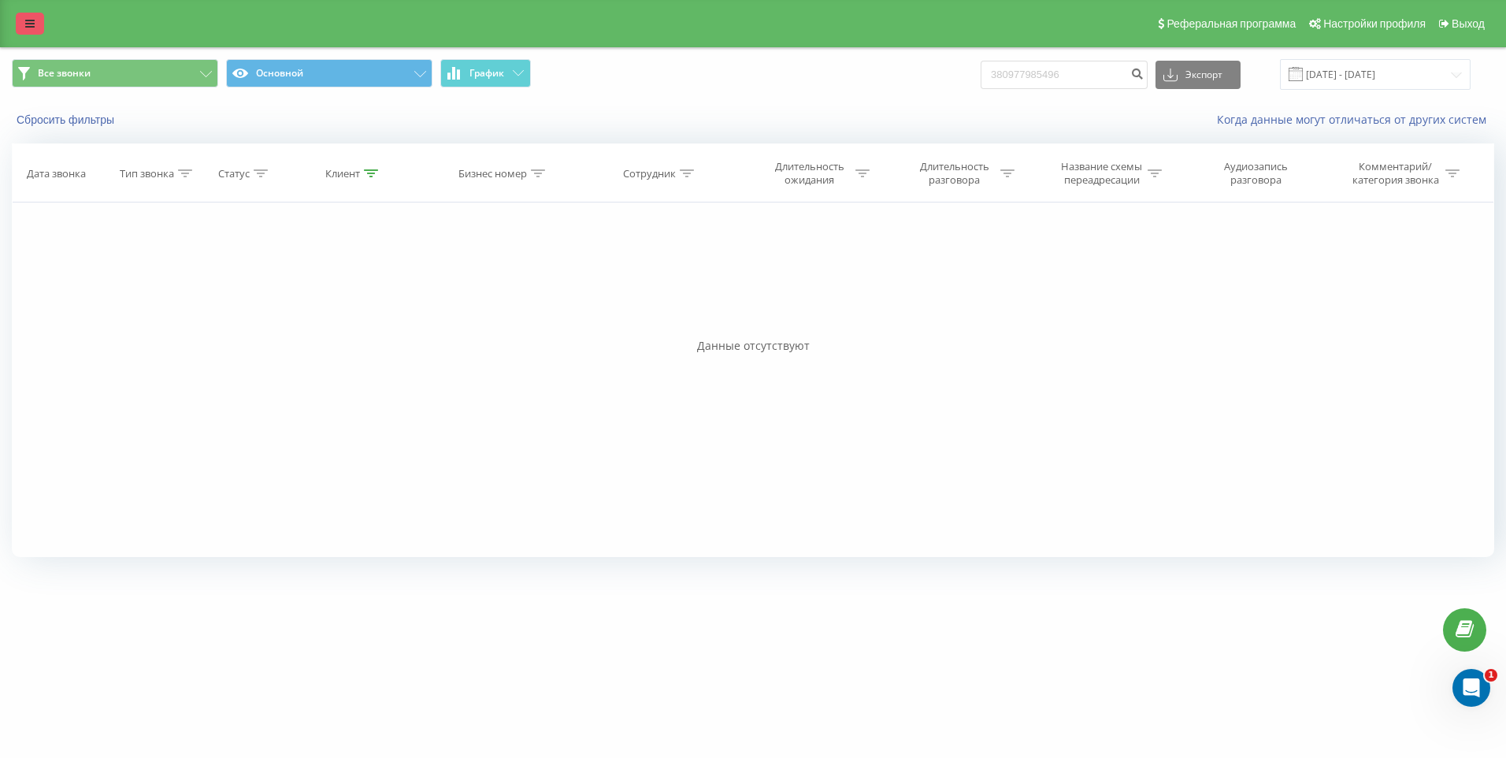
click at [22, 26] on link at bounding box center [30, 24] width 28 height 22
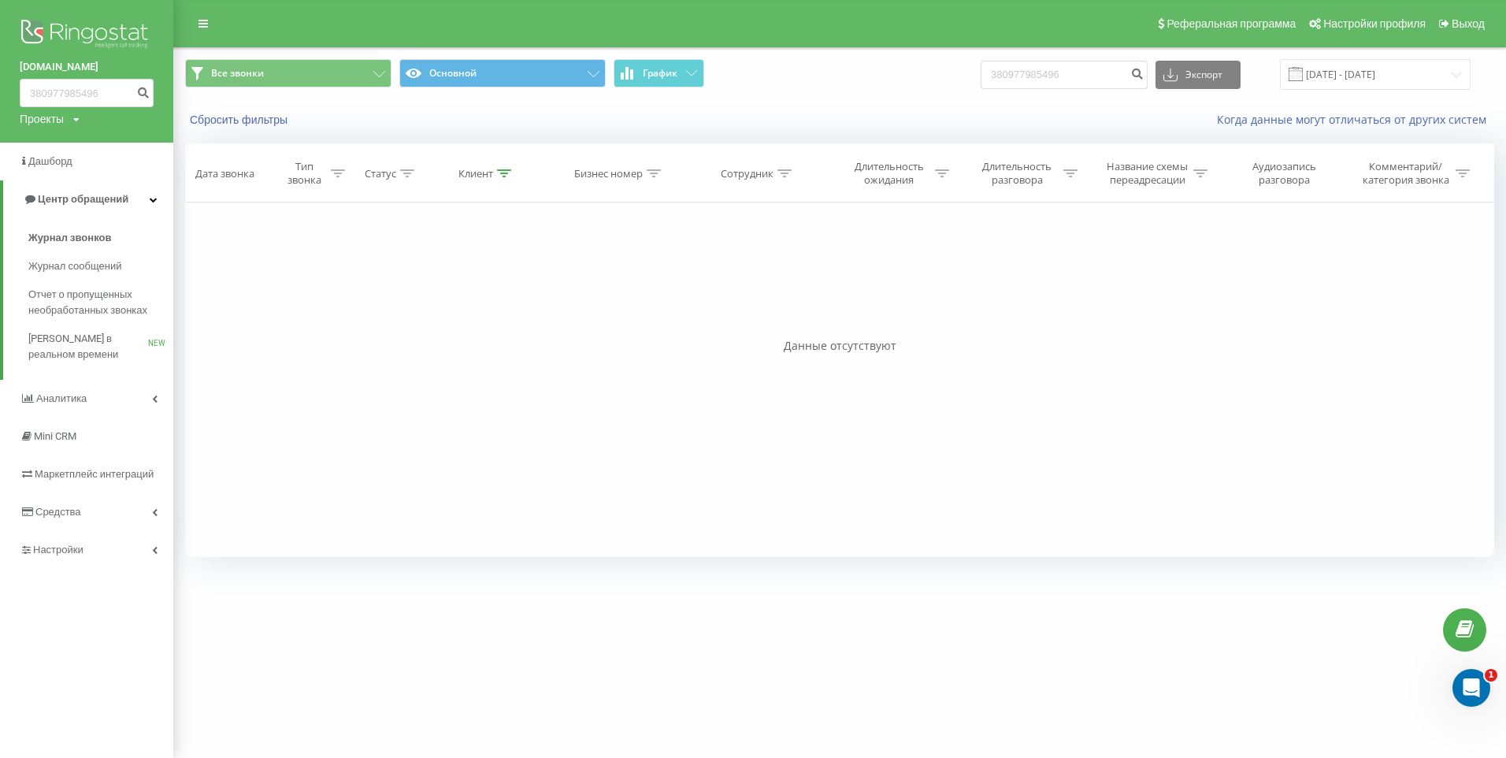
click at [68, 113] on div "Проекты grandcar.kz.sip grandcar.fmc.com grandcar.ua.sip grandcar.fmc.service g…" at bounding box center [50, 119] width 60 height 16
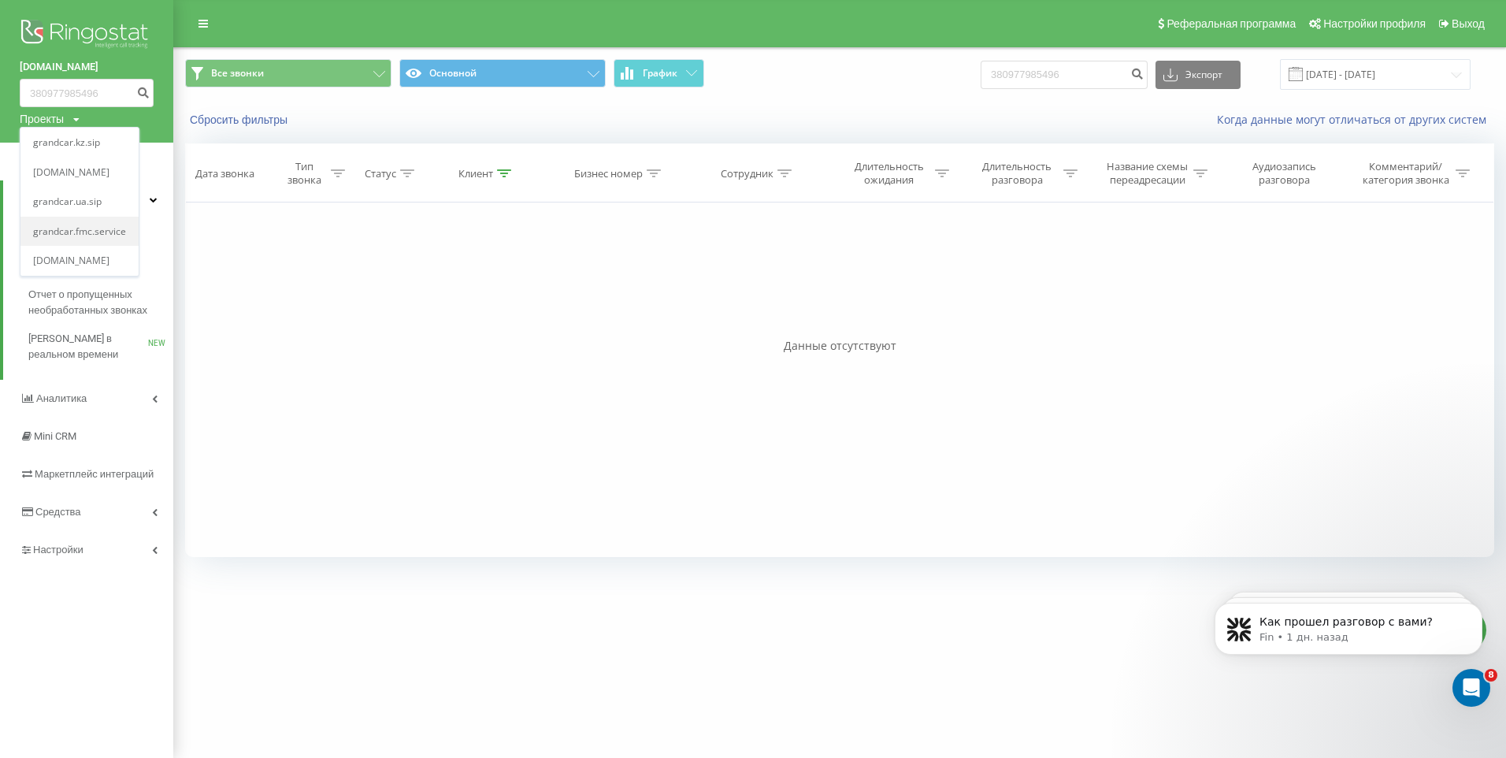
click at [111, 234] on link "grandcar.fmc.service" at bounding box center [79, 231] width 93 height 13
click at [74, 117] on div "Проекты grandcar.kz.sip grandcar.fmc.com grandcar.ua.sip grandcar.fmc.service g…" at bounding box center [50, 119] width 60 height 16
click at [99, 176] on link "[DOMAIN_NAME]" at bounding box center [79, 172] width 93 height 13
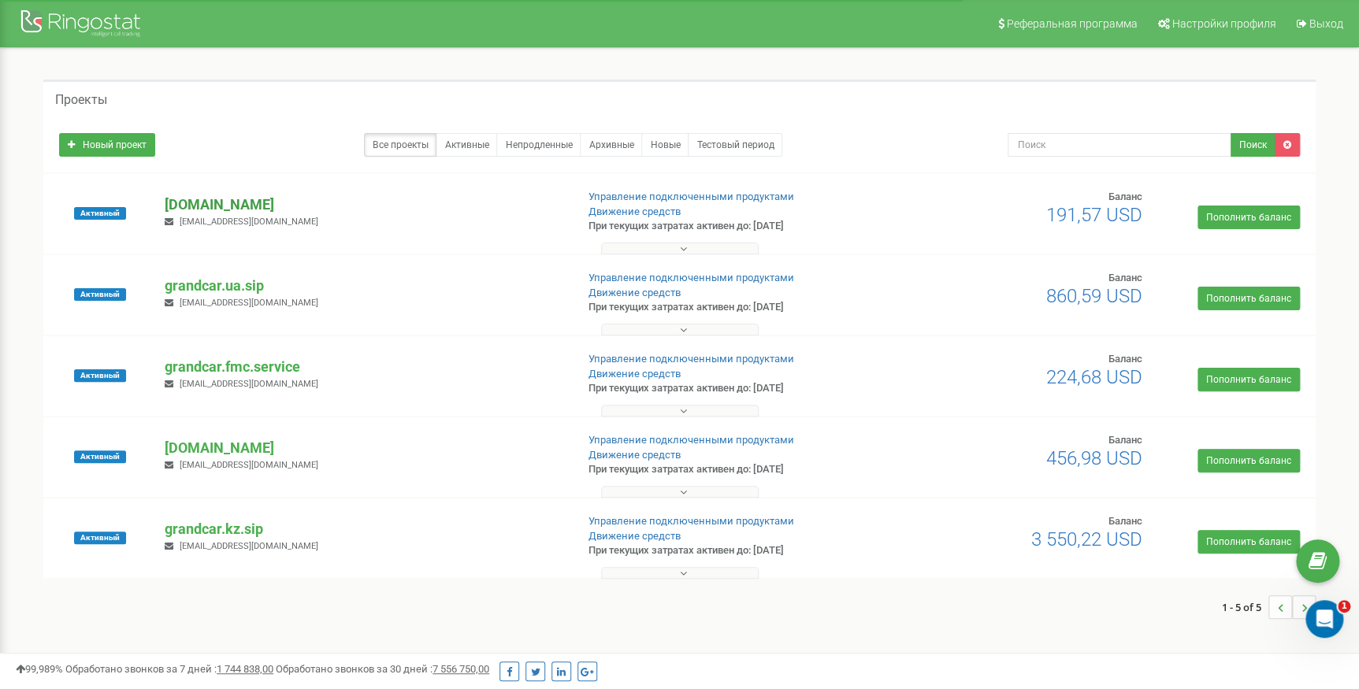
click at [247, 211] on p "[DOMAIN_NAME]" at bounding box center [364, 205] width 398 height 20
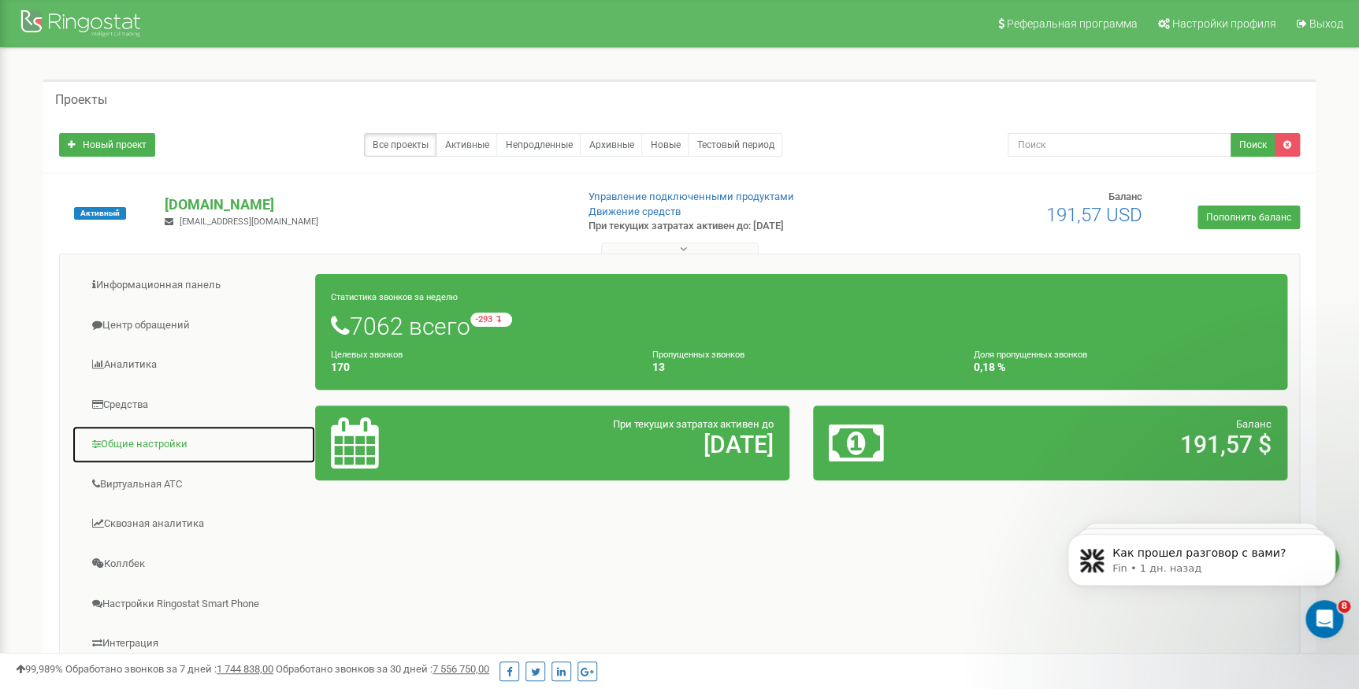
click at [150, 444] on link "Общие настройки" at bounding box center [194, 444] width 244 height 39
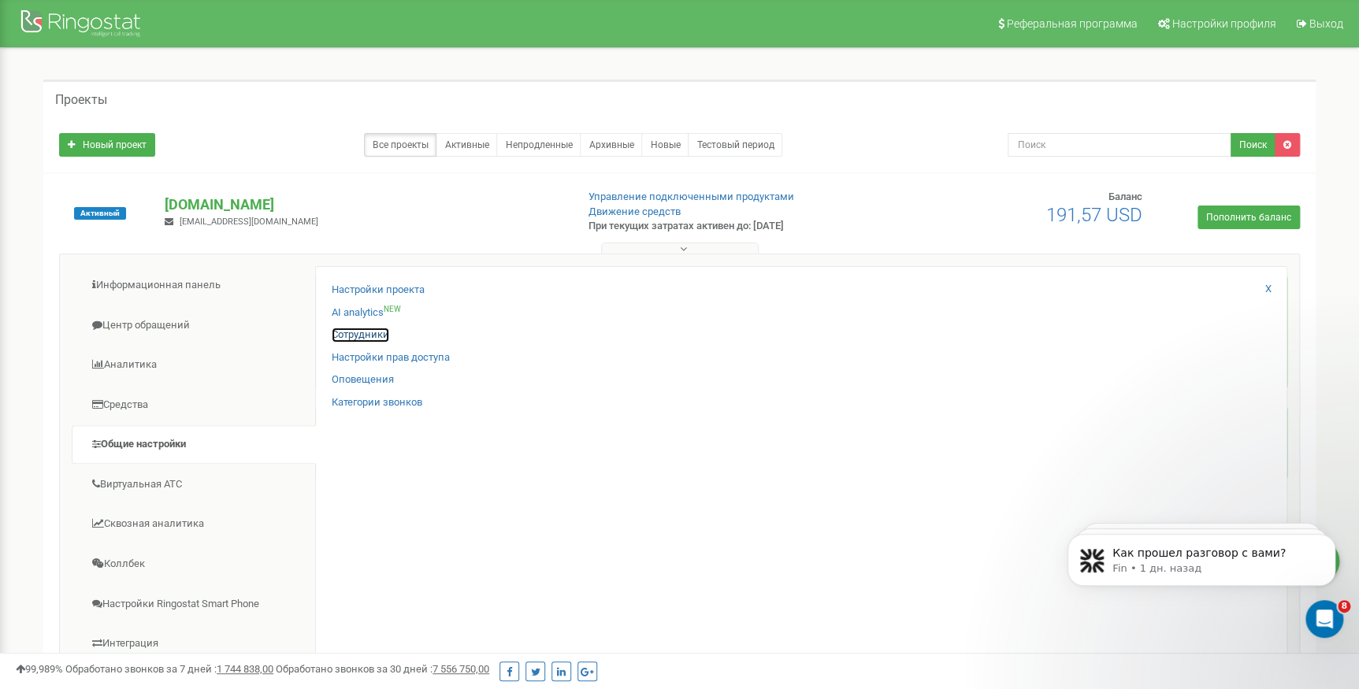
click at [373, 336] on link "Сотрудники" at bounding box center [361, 335] width 58 height 15
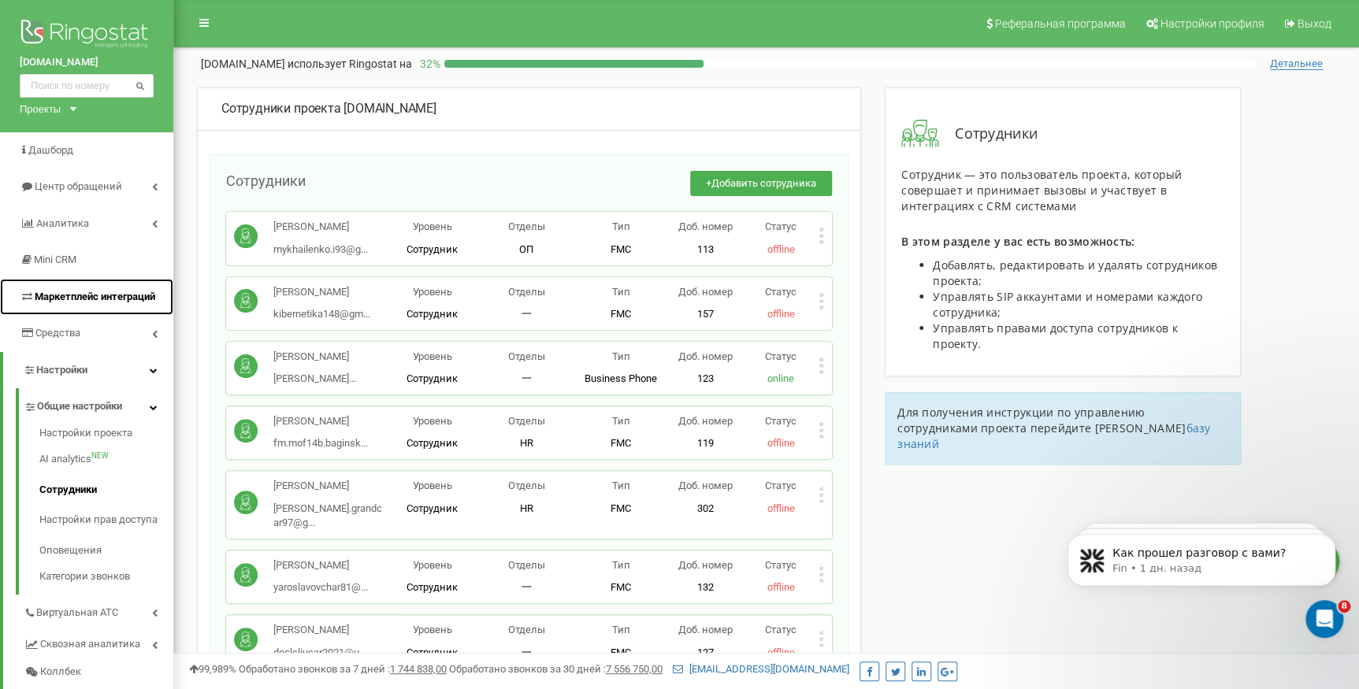
click at [109, 307] on link "Маркетплейс интеграций" at bounding box center [86, 297] width 173 height 37
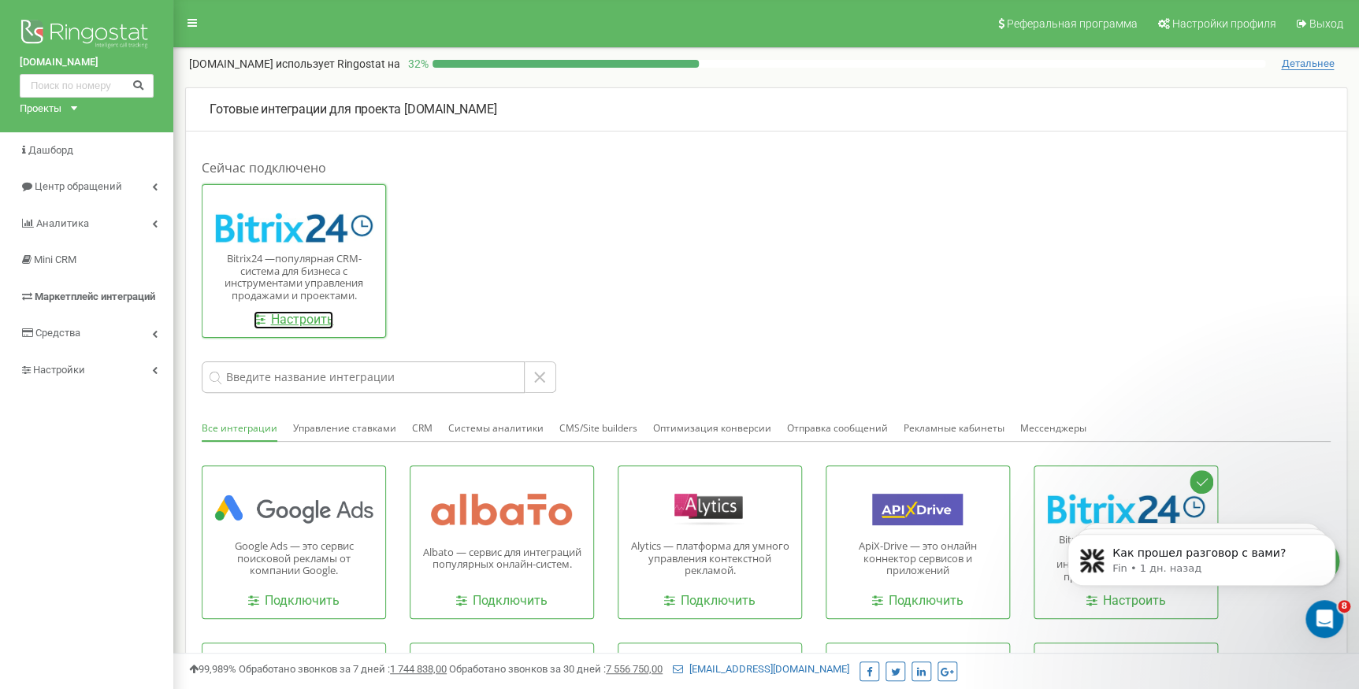
click at [278, 315] on link "Настроить" at bounding box center [294, 320] width 80 height 18
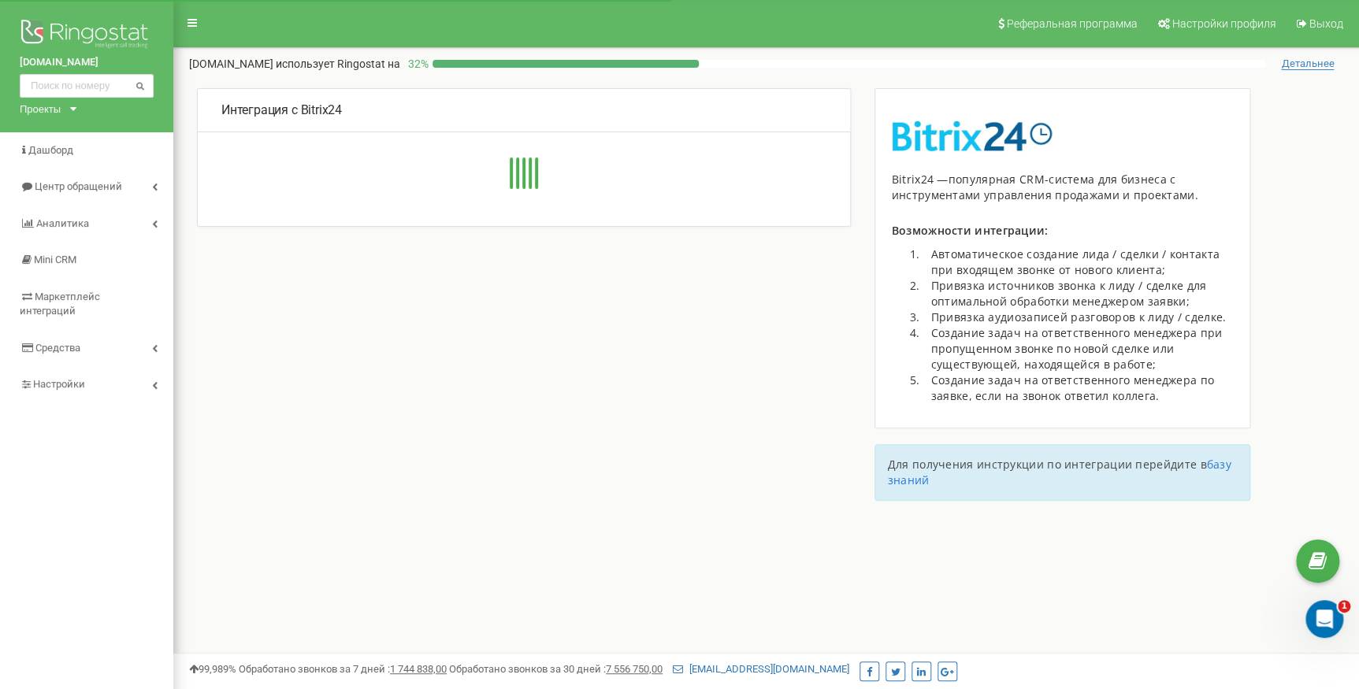
type input "https://grand-car.bitrix24.eu/rest/493484/tq687hgg0v8ripx7/"
type input "https://grand-car.bitrix24.eu"
type input "493484"
type input "tq687hgg0v8ripx7"
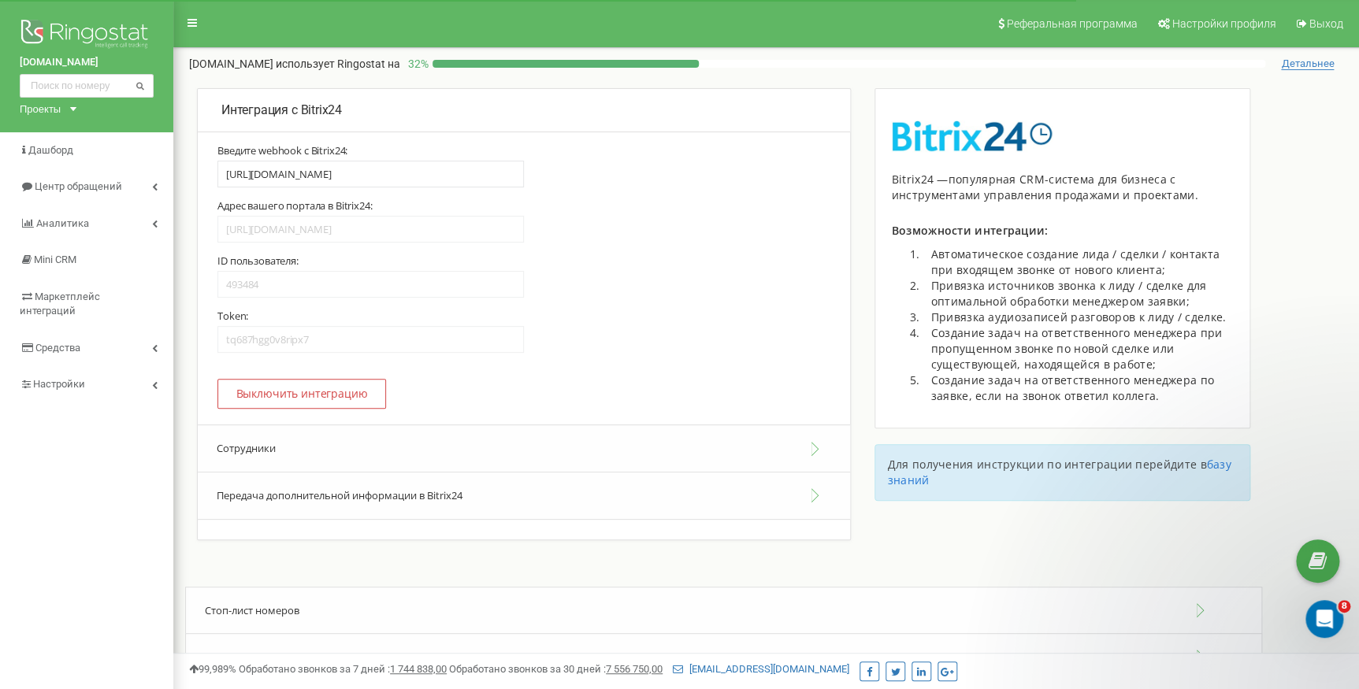
click at [262, 445] on button "Сотрудники" at bounding box center [524, 449] width 652 height 48
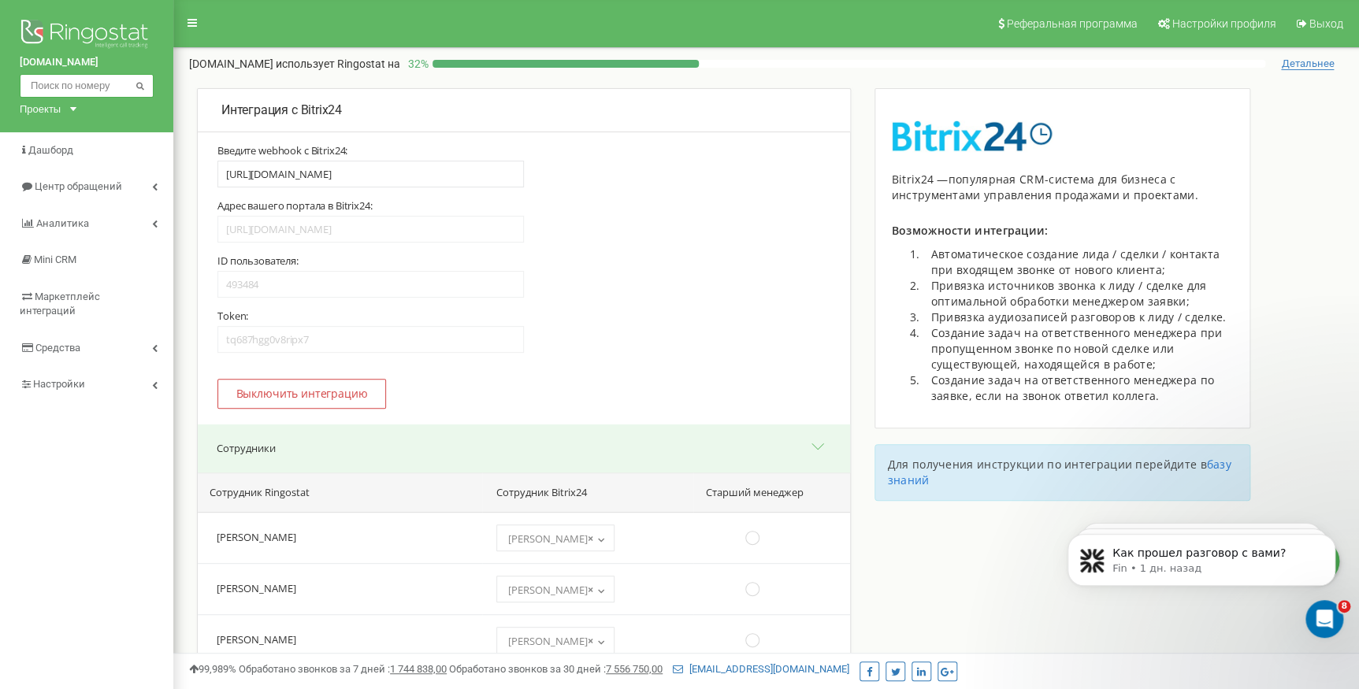
click at [85, 81] on input "text" at bounding box center [87, 86] width 134 height 24
paste input "380 97 798 5496"
type input "380 97 798 5496"
